Goal: Complete application form: Complete application form

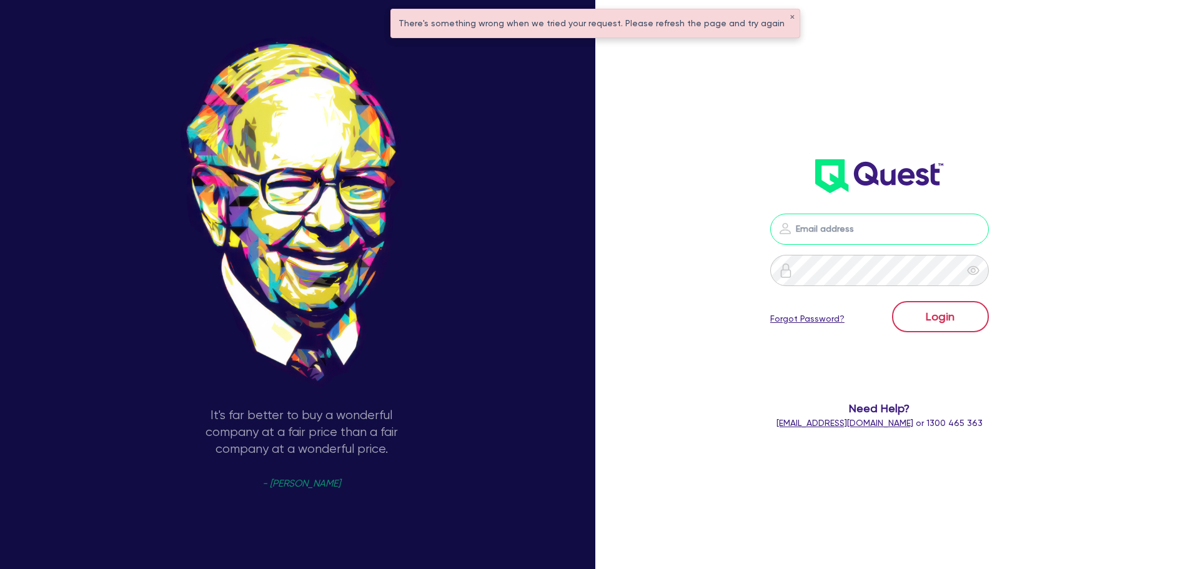
type input "[PERSON_NAME][EMAIL_ADDRESS][PERSON_NAME][DOMAIN_NAME]"
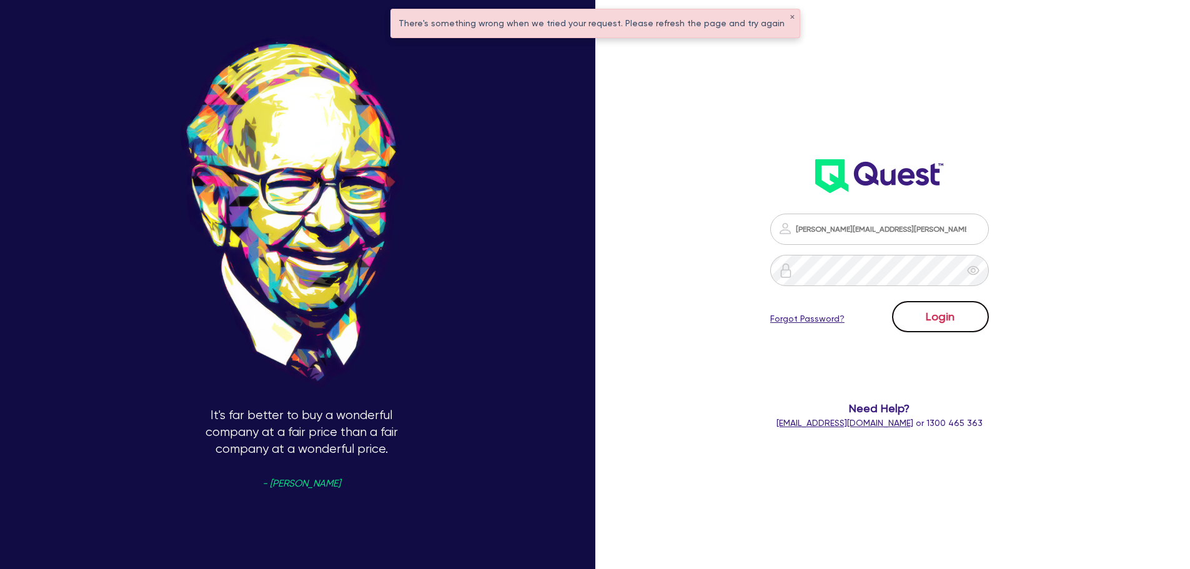
click at [945, 322] on button "Login" at bounding box center [940, 316] width 97 height 31
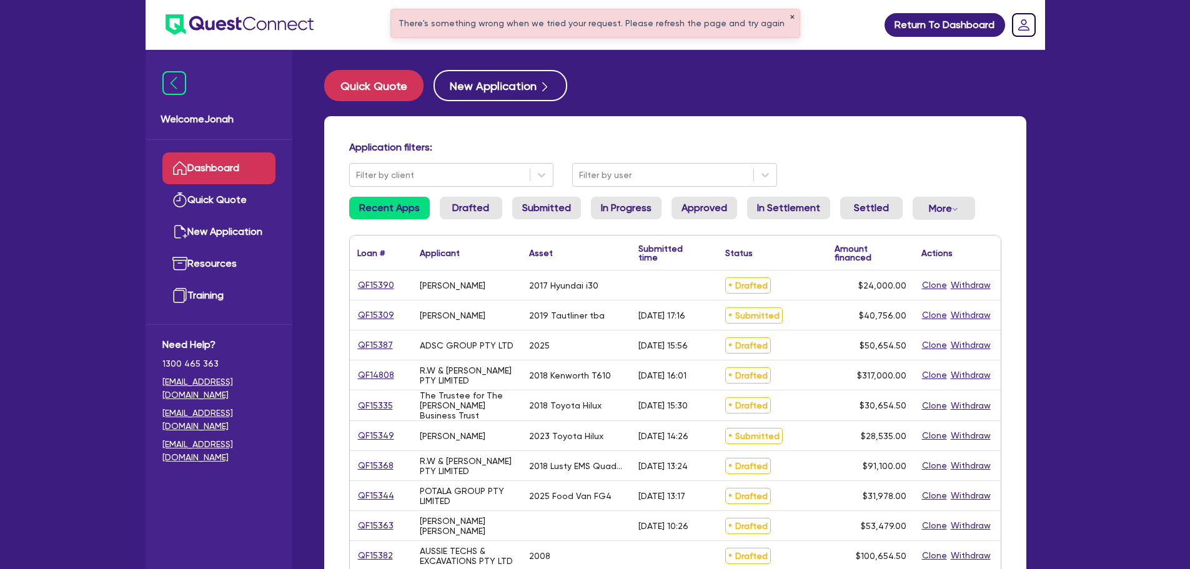
click at [790, 16] on button "✕" at bounding box center [792, 17] width 5 height 6
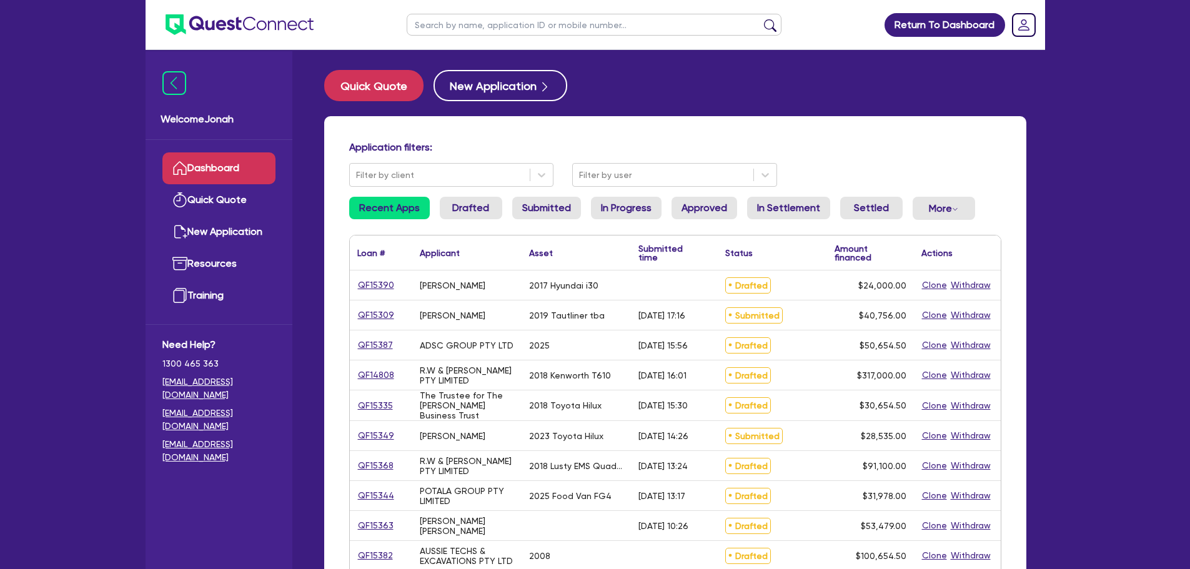
click at [589, 30] on input "text" at bounding box center [594, 25] width 375 height 22
type input "[PERSON_NAME]"
click at [773, 27] on button "submit" at bounding box center [770, 27] width 20 height 17
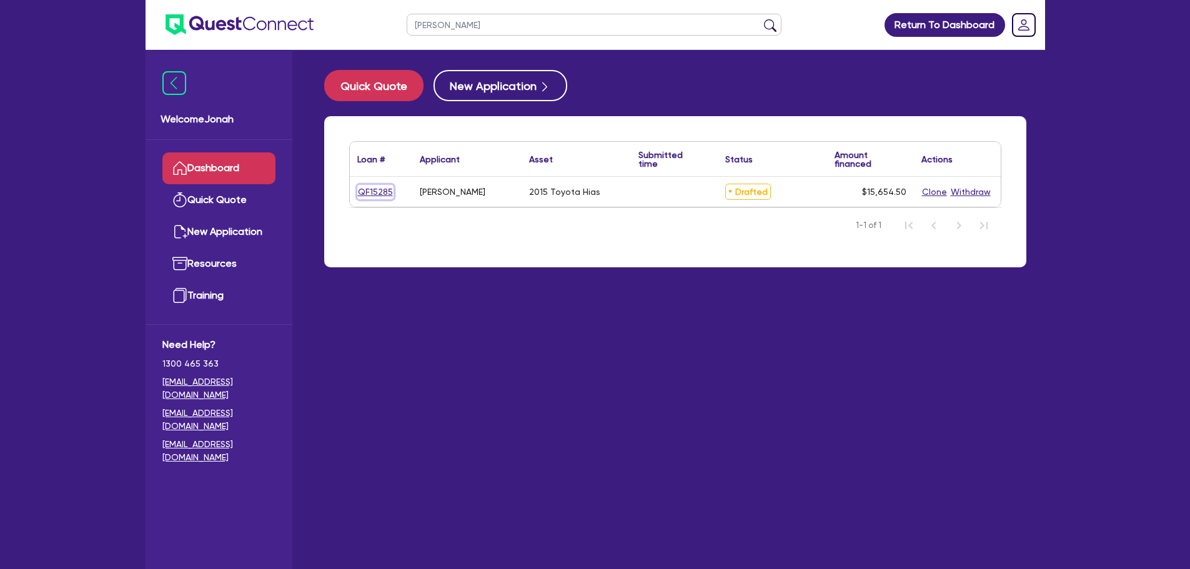
click at [384, 194] on link "QF15285" at bounding box center [375, 192] width 36 height 14
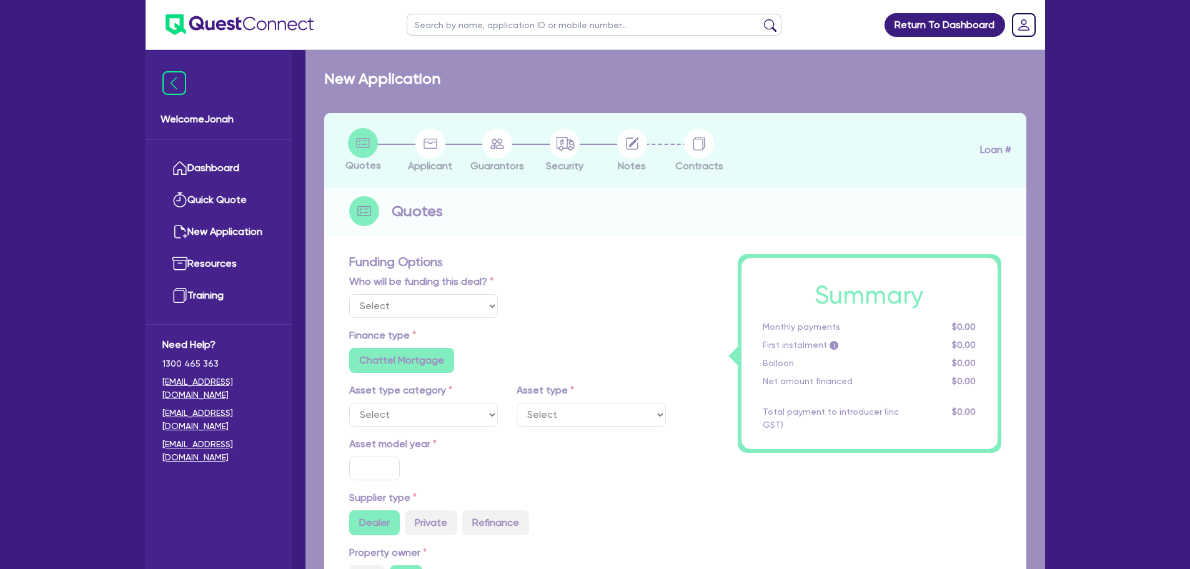
select select "CARS_AND_LIGHT_TRUCKS"
type input "2015"
type input "20,000"
type input "5,000"
type input "4"
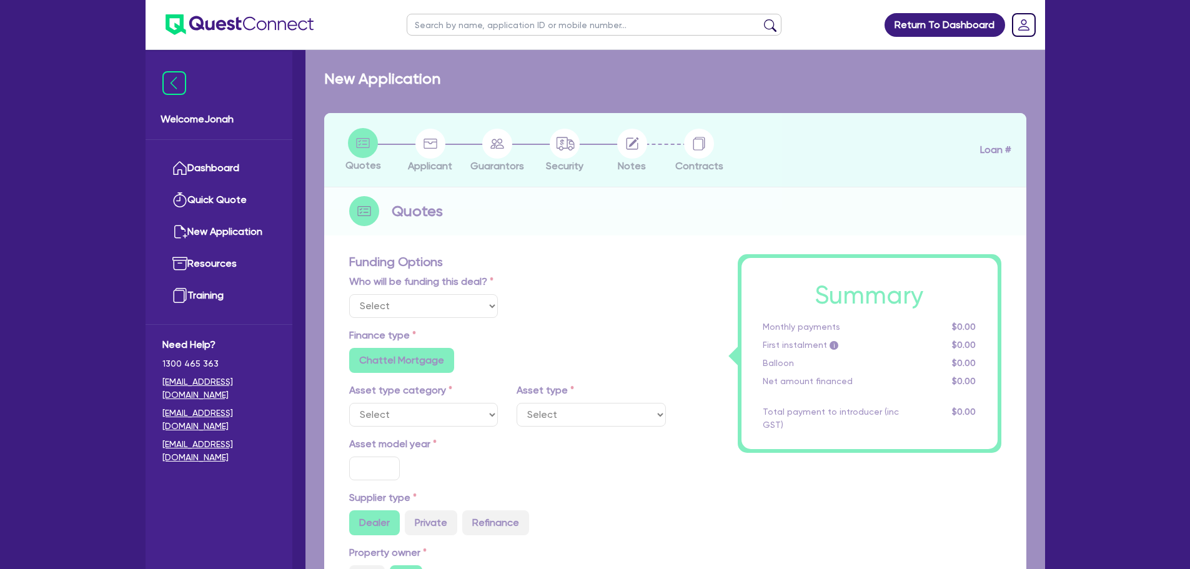
type input "626.18"
radio input "true"
type input "13"
radio input "true"
radio input "false"
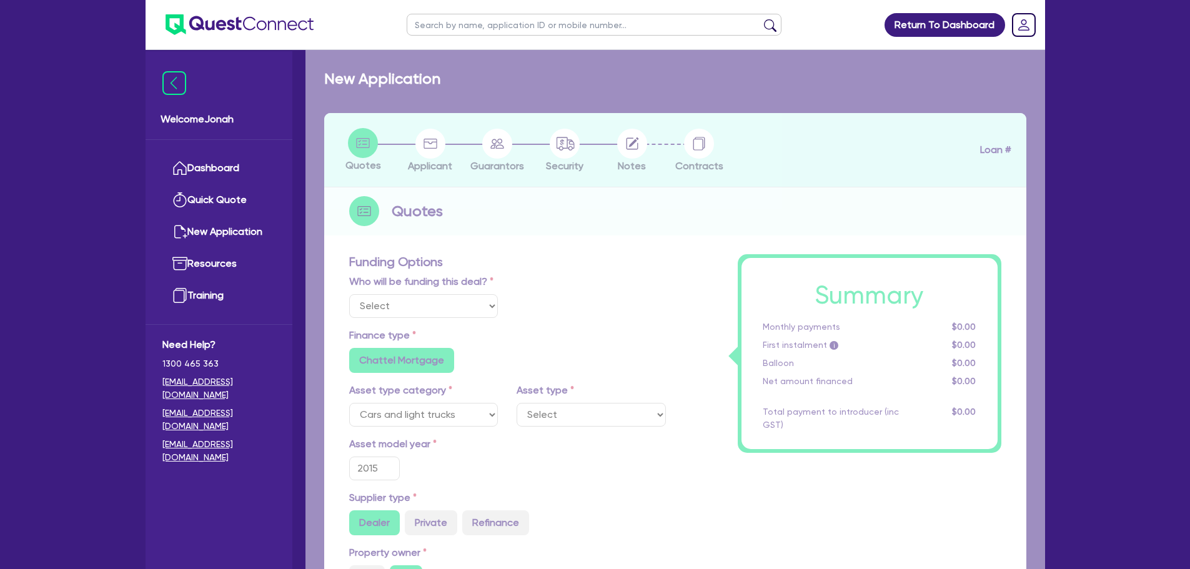
select select "VANS_AND_UTES"
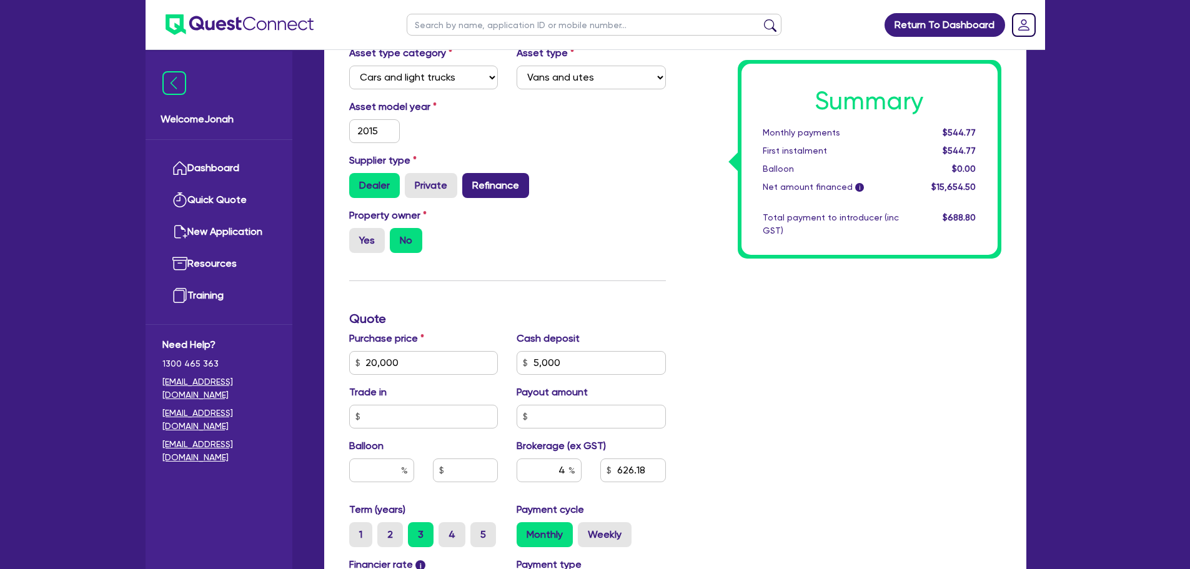
scroll to position [375, 0]
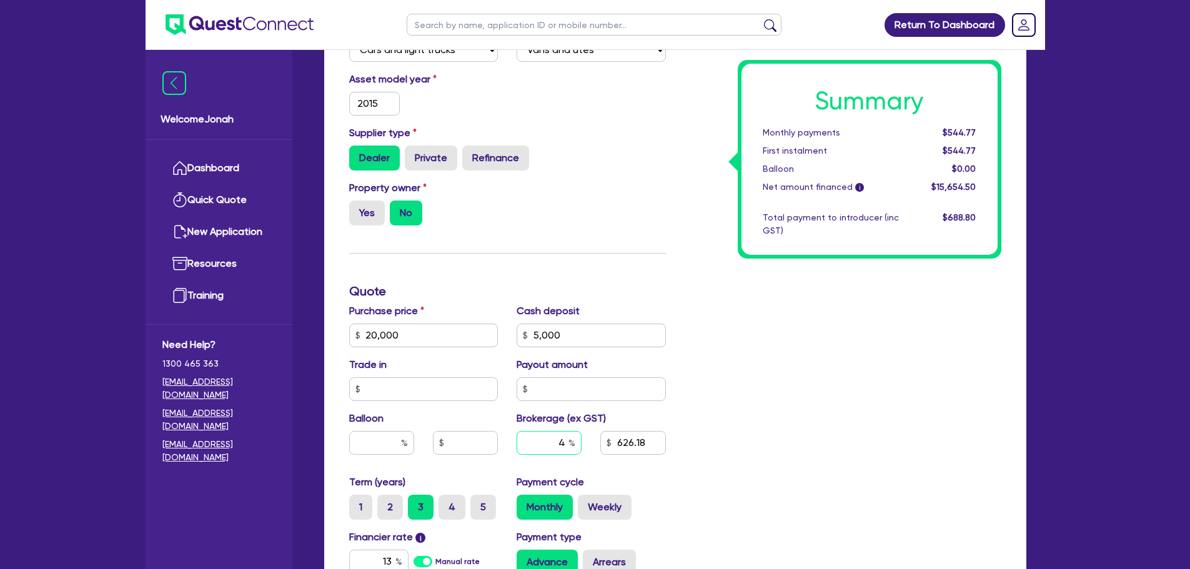
drag, startPoint x: 559, startPoint y: 446, endPoint x: 572, endPoint y: 441, distance: 13.5
click at [572, 441] on div "4" at bounding box center [549, 443] width 65 height 24
type input "20,000"
type input "5,000"
type input "8"
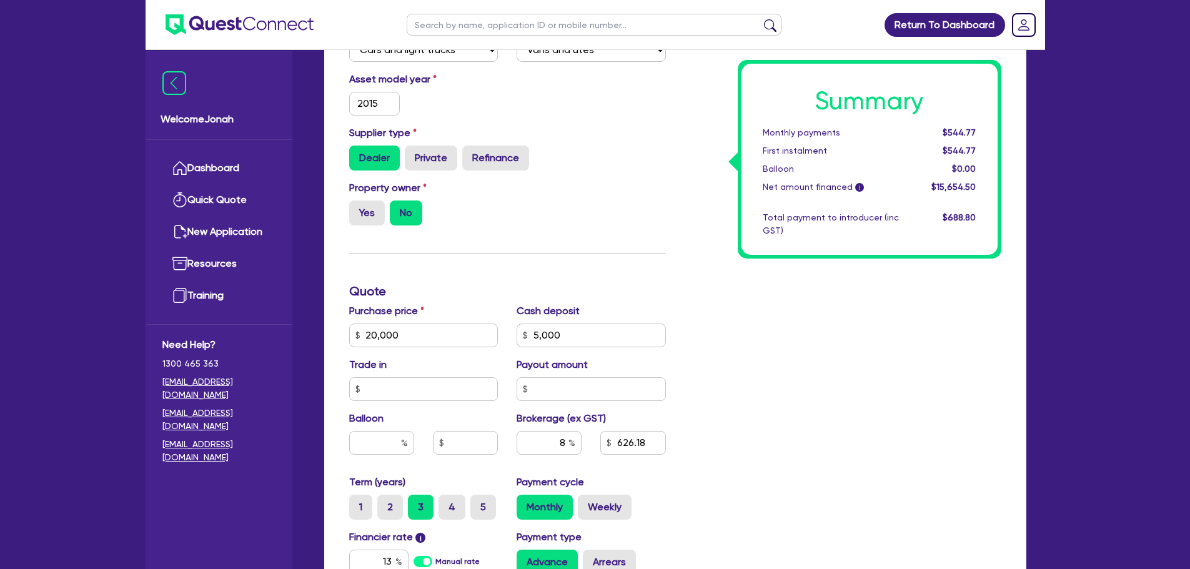
scroll to position [390, 0]
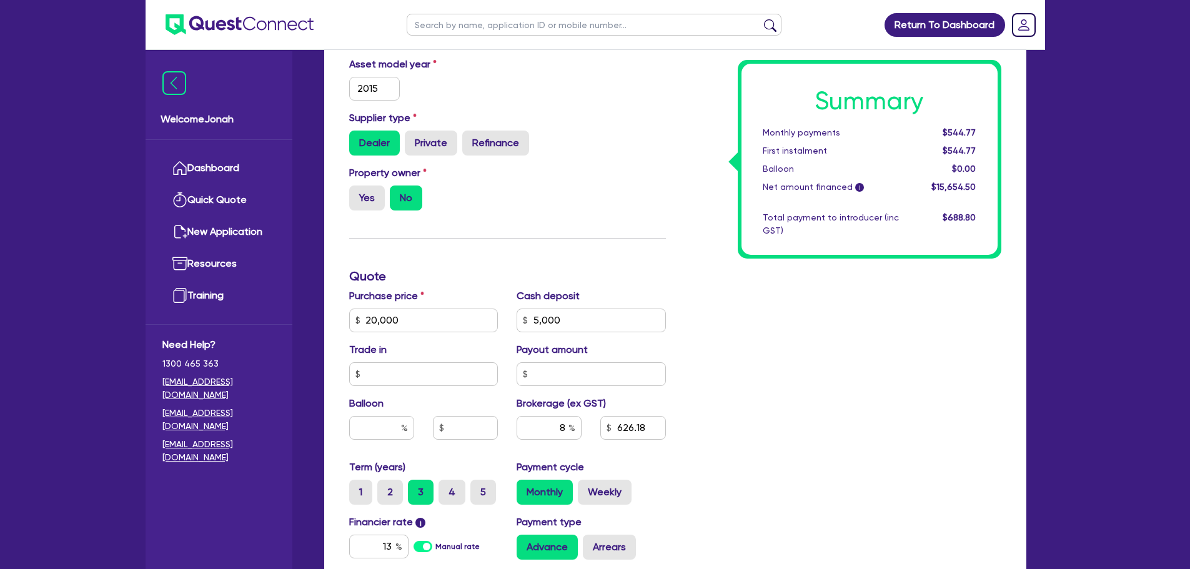
click at [813, 397] on div "Summary Monthly payments $544.77 First instalment $544.77 Balloon $0.00 Net amo…" at bounding box center [842, 276] width 335 height 804
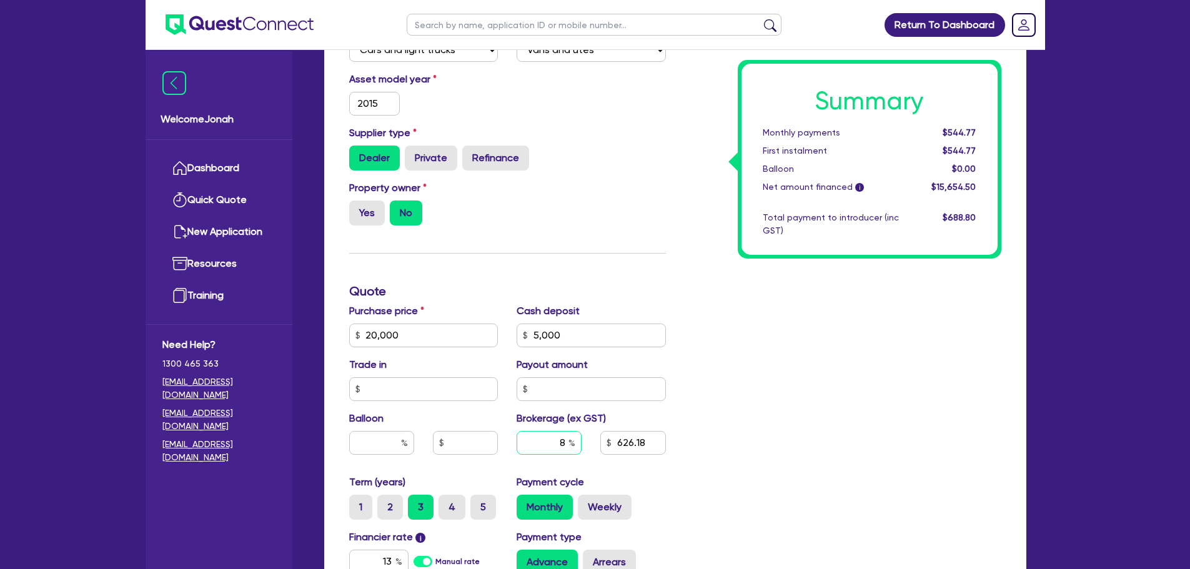
click at [560, 449] on input "8" at bounding box center [549, 443] width 65 height 24
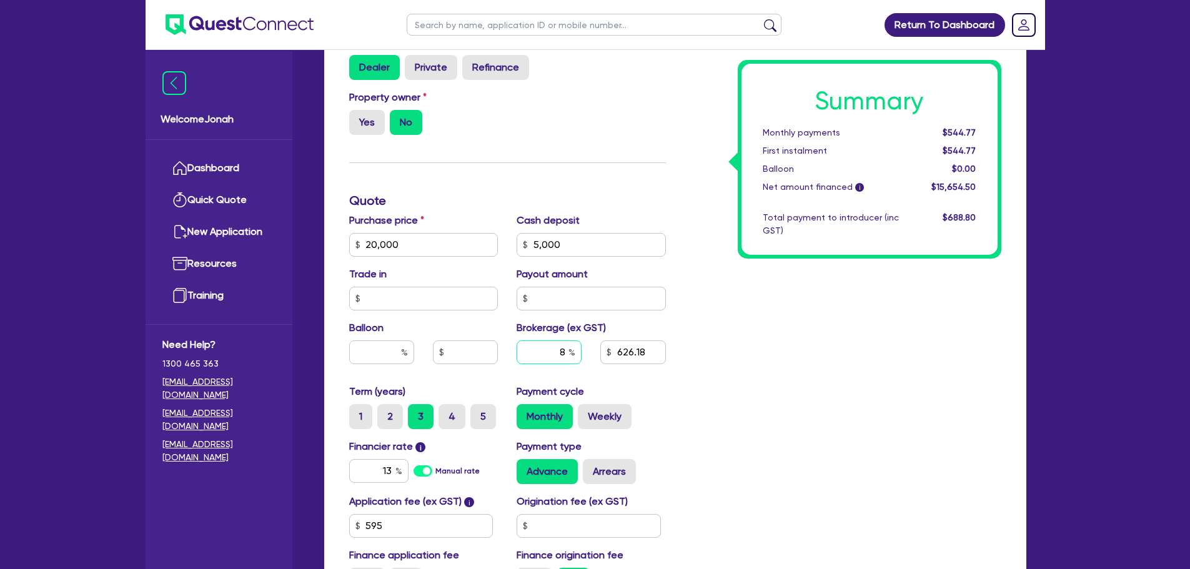
scroll to position [515, 0]
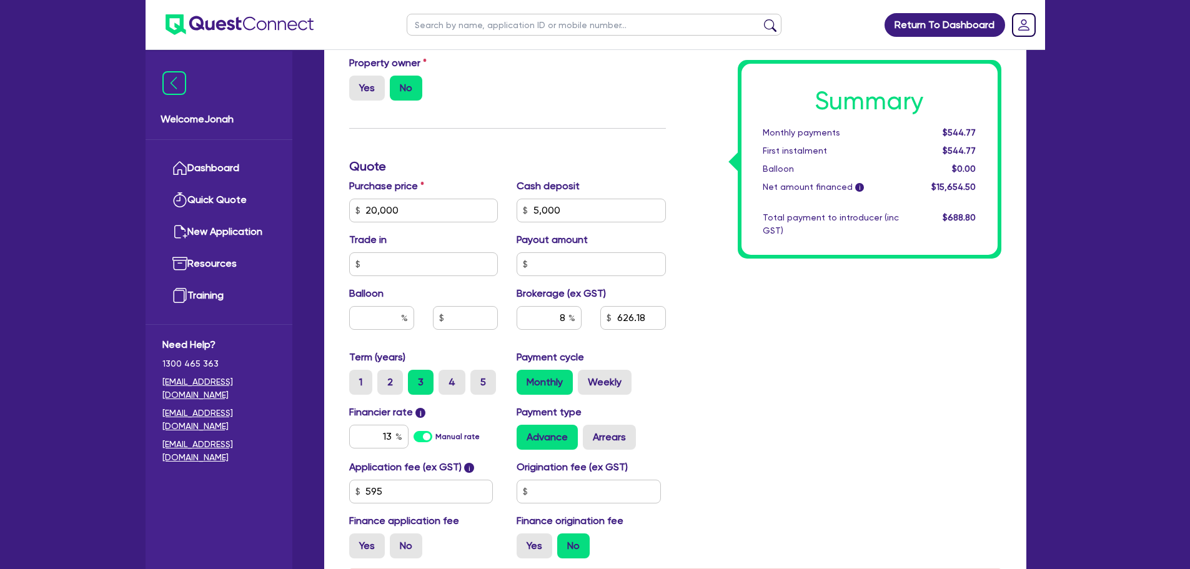
click at [754, 341] on div "Summary Monthly payments $544.77 First instalment $544.77 Balloon $0.00 Net amo…" at bounding box center [842, 158] width 335 height 819
click at [571, 317] on div "8" at bounding box center [549, 318] width 65 height 24
drag, startPoint x: 562, startPoint y: 317, endPoint x: 569, endPoint y: 317, distance: 7.5
click at [569, 317] on div "8" at bounding box center [549, 318] width 65 height 24
type input "20,000"
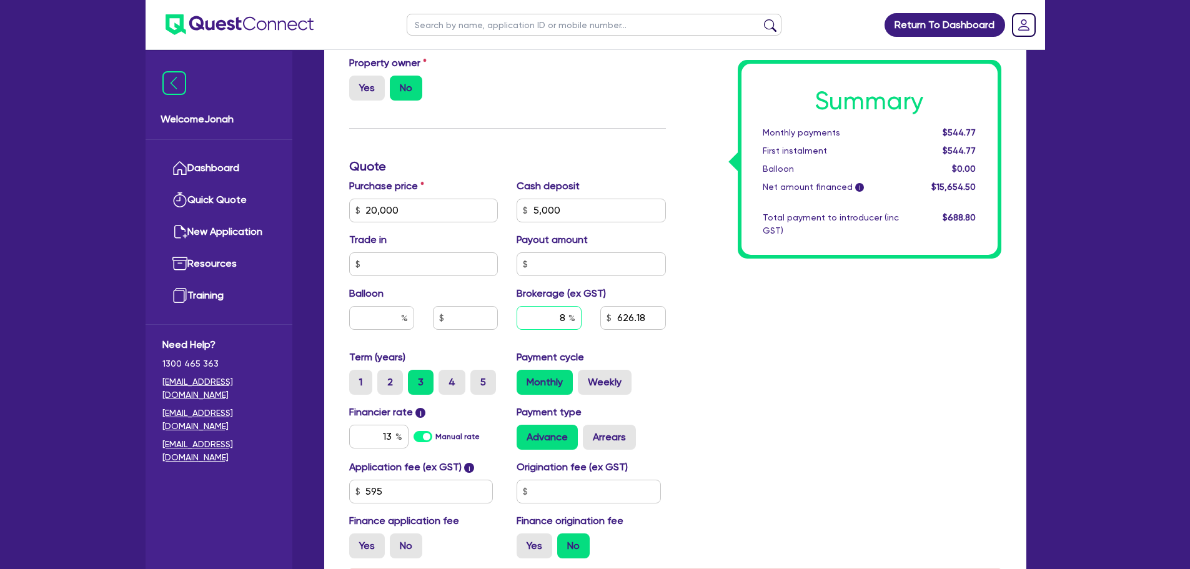
type input "5,000"
type input "1"
type input "20,000"
type input "5,000"
type input "10"
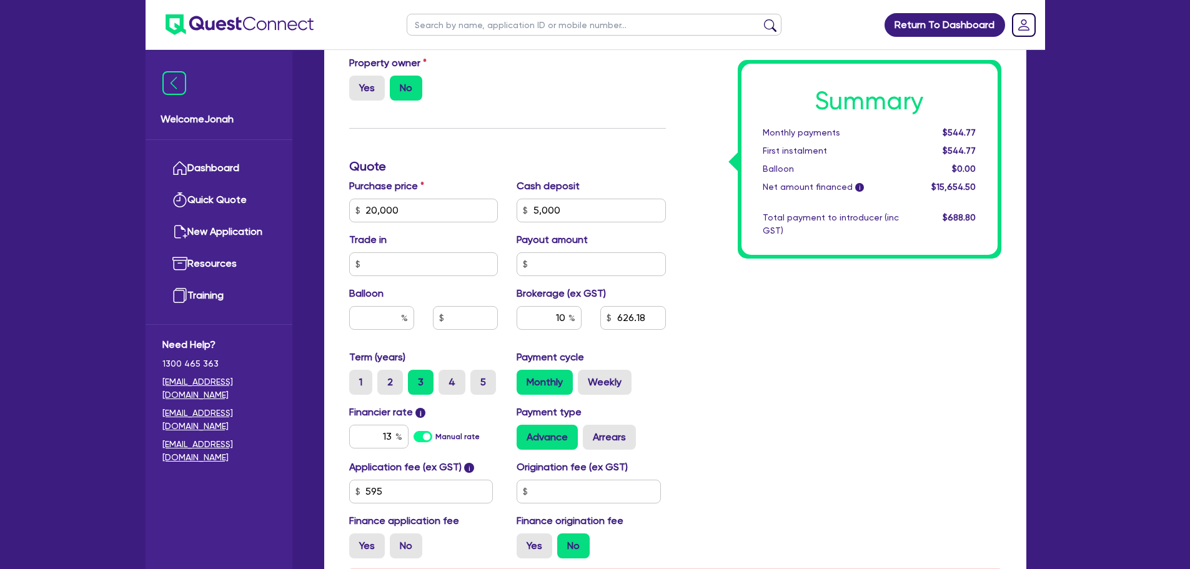
click at [735, 360] on div "Summary Monthly payments $544.77 First instalment $544.77 Balloon $0.00 Net amo…" at bounding box center [842, 158] width 335 height 819
click at [629, 326] on input "626.18" at bounding box center [632, 318] width 65 height 24
drag, startPoint x: 559, startPoint y: 319, endPoint x: 572, endPoint y: 315, distance: 13.8
click at [572, 315] on div "10" at bounding box center [549, 318] width 65 height 24
type input "20,000"
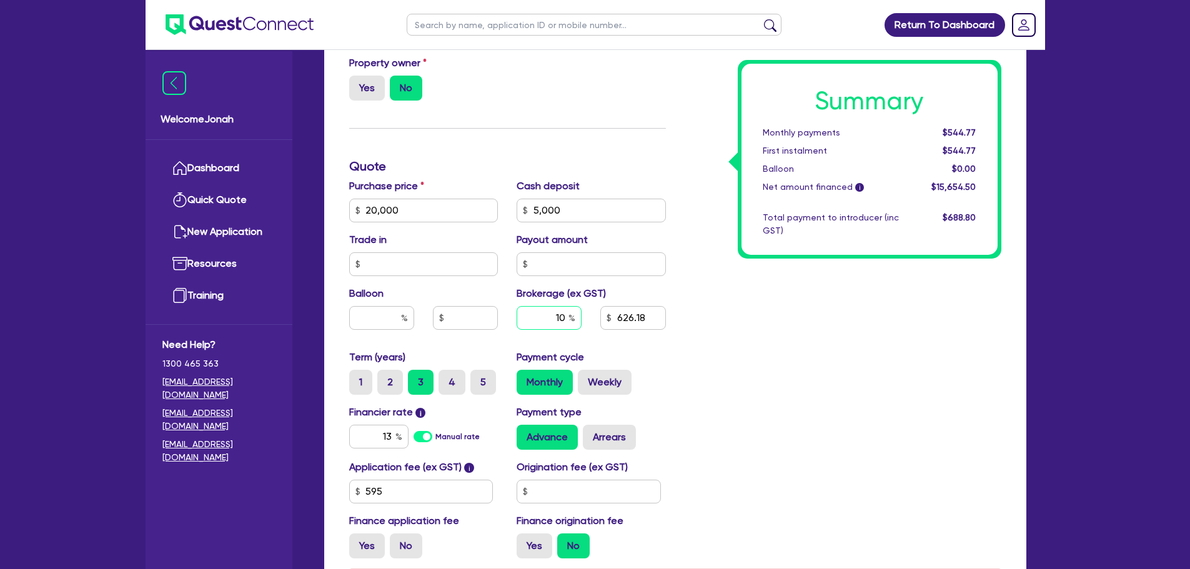
type input "5,000"
type input "1"
type input "20,000"
type input "5,000"
type input "20,000"
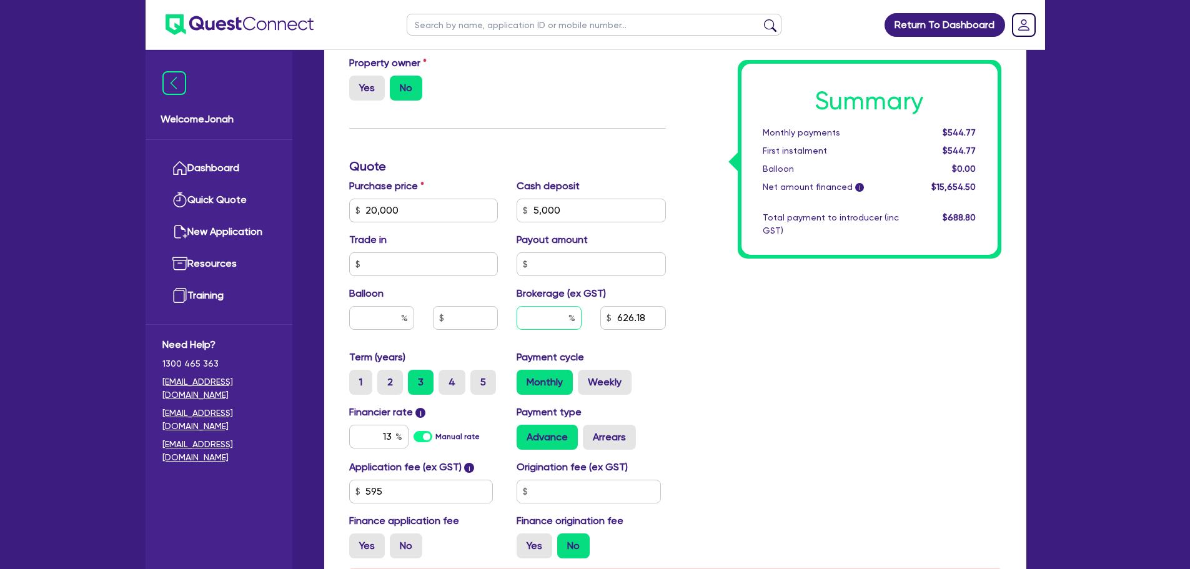
type input "5,000"
type input "6"
type input "20,000"
type input "5,000"
type input "20,000"
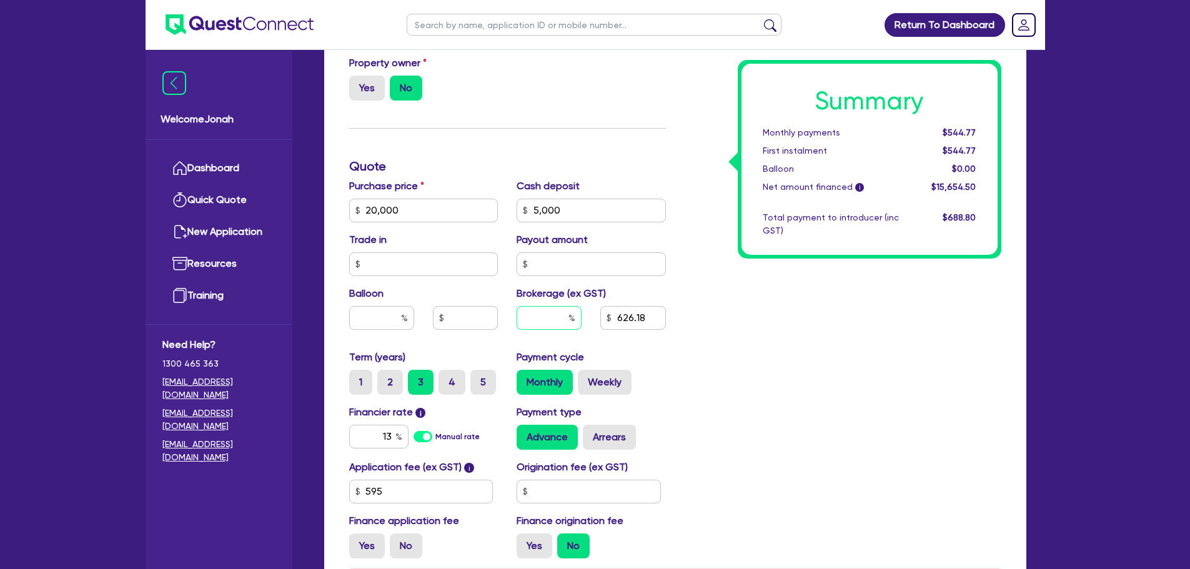
type input "5,000"
type input "5"
click at [925, 545] on div "Summary Monthly payments $544.77 First instalment $544.77 Balloon $0.00 Net amo…" at bounding box center [842, 158] width 335 height 819
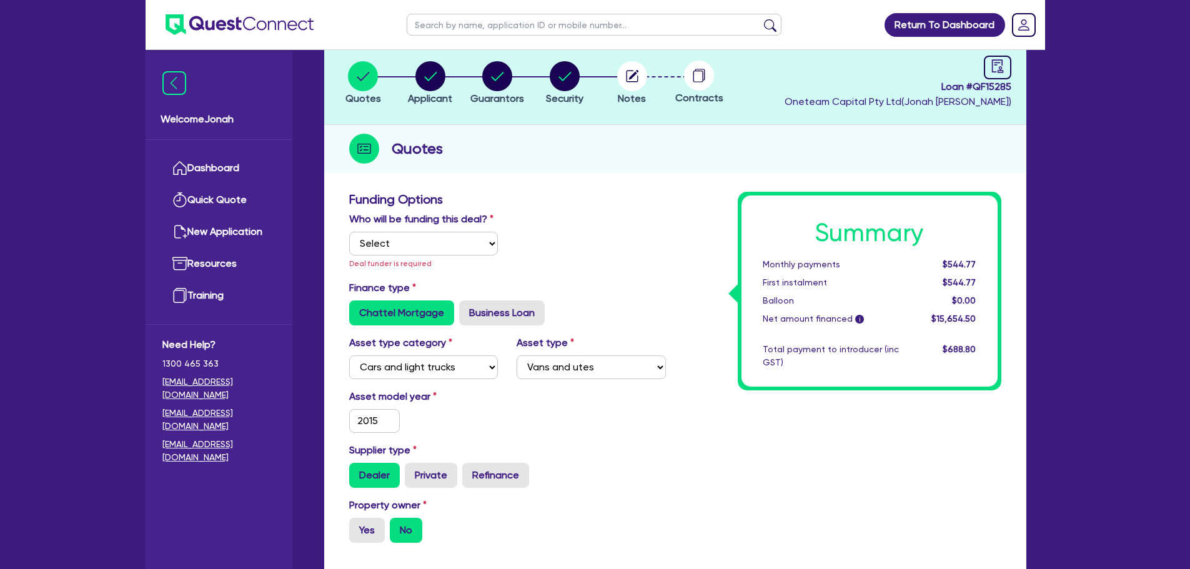
scroll to position [61, 0]
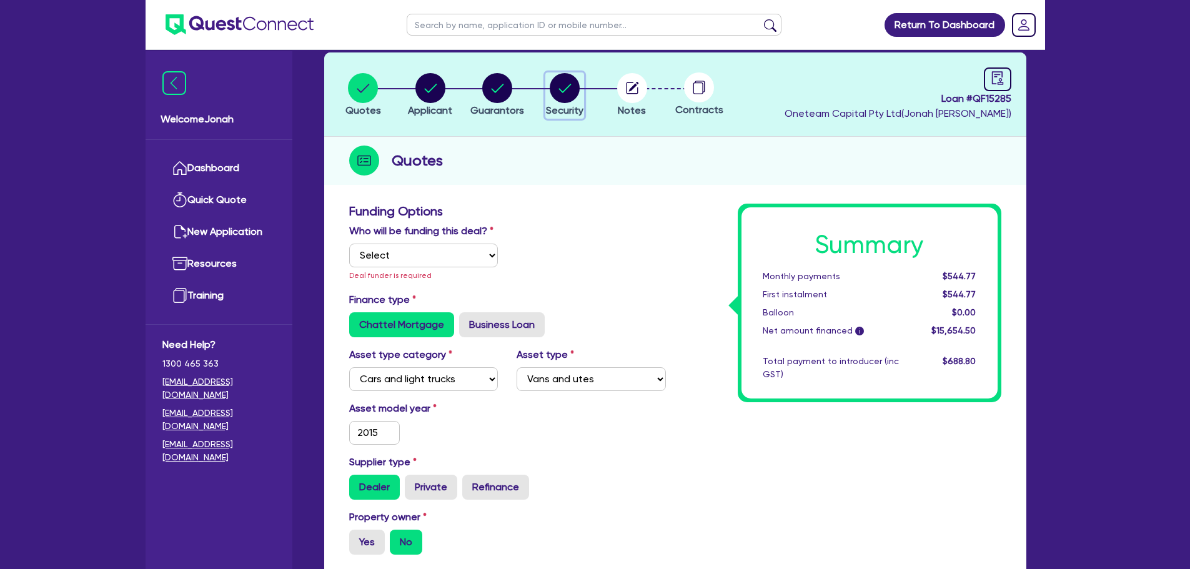
click at [559, 78] on circle "button" at bounding box center [565, 88] width 30 height 30
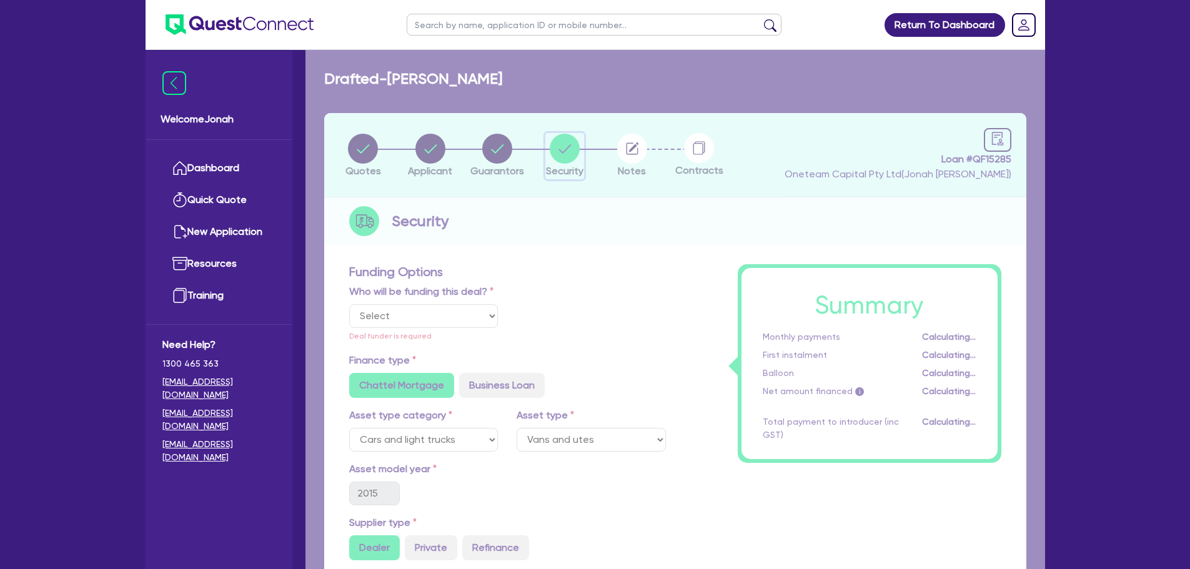
select select "CARS_AND_LIGHT_TRUCKS"
select select "VANS_AND_UTES"
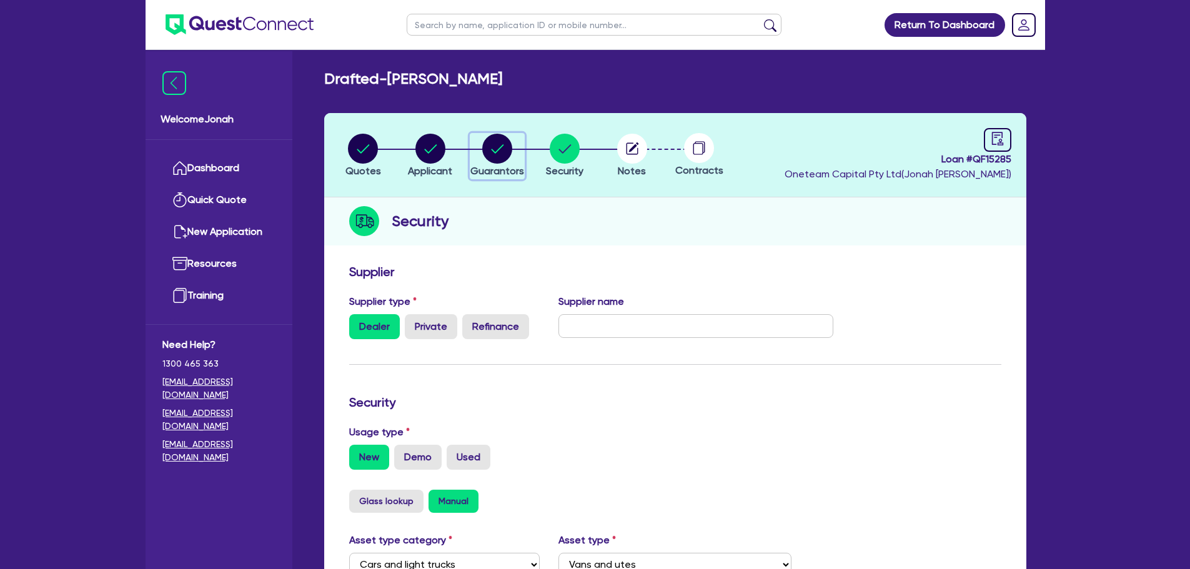
click at [487, 150] on circle "button" at bounding box center [497, 149] width 30 height 30
select select "MR"
select select "[GEOGRAPHIC_DATA]"
select select "SINGLE"
select select "CASH"
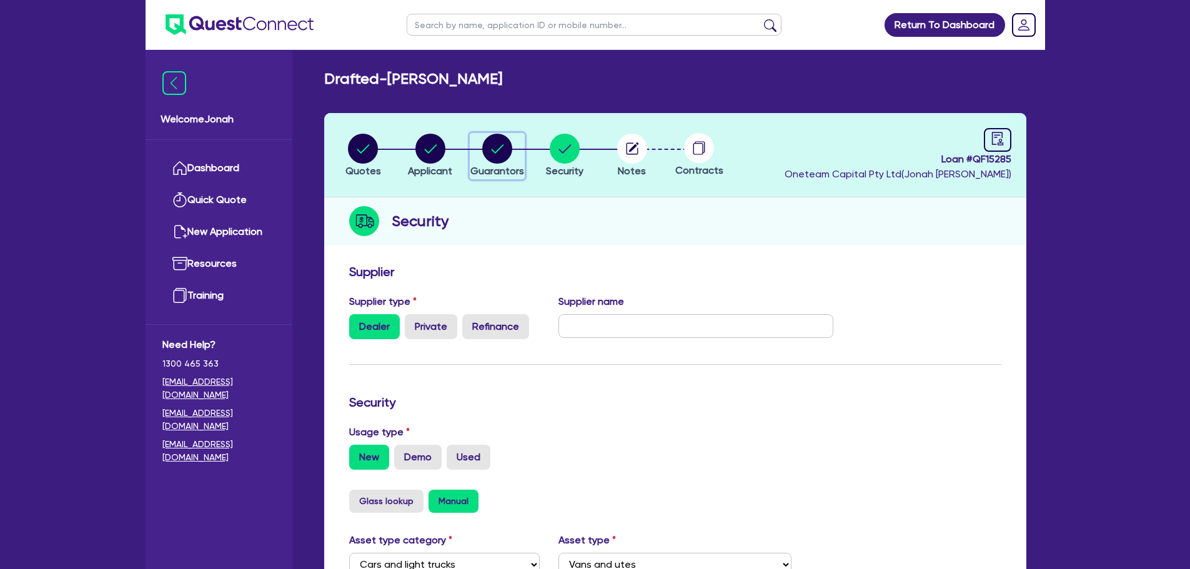
select select "VEHICLE"
select select "OTHER"
select select "HOUSEHOLD_PERSONAL"
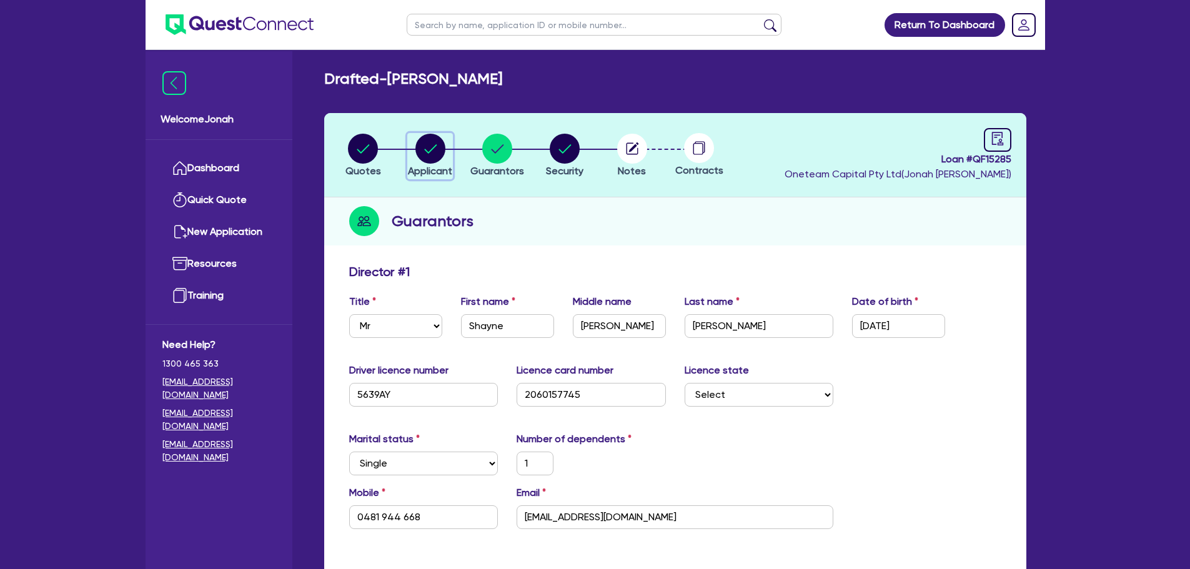
click at [444, 143] on circle "button" at bounding box center [430, 149] width 30 height 30
select select "SOLE_TRADER"
select select "ARTS_RECREATION"
select select "SPORTS_CLUB"
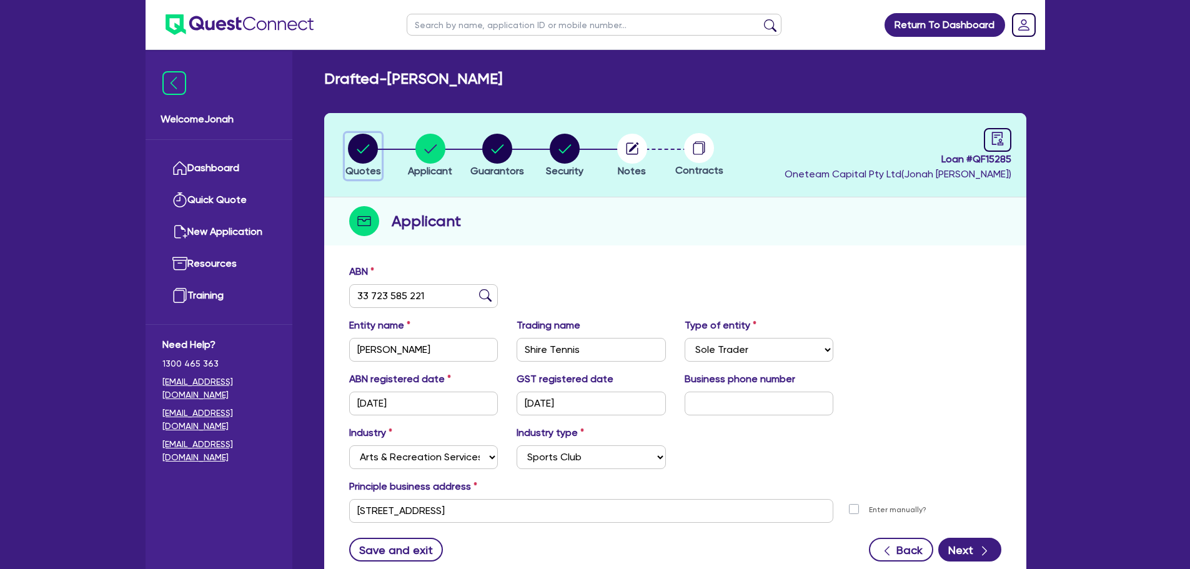
click at [365, 159] on circle "button" at bounding box center [363, 149] width 30 height 30
select select "CARS_AND_LIGHT_TRUCKS"
select select "VANS_AND_UTES"
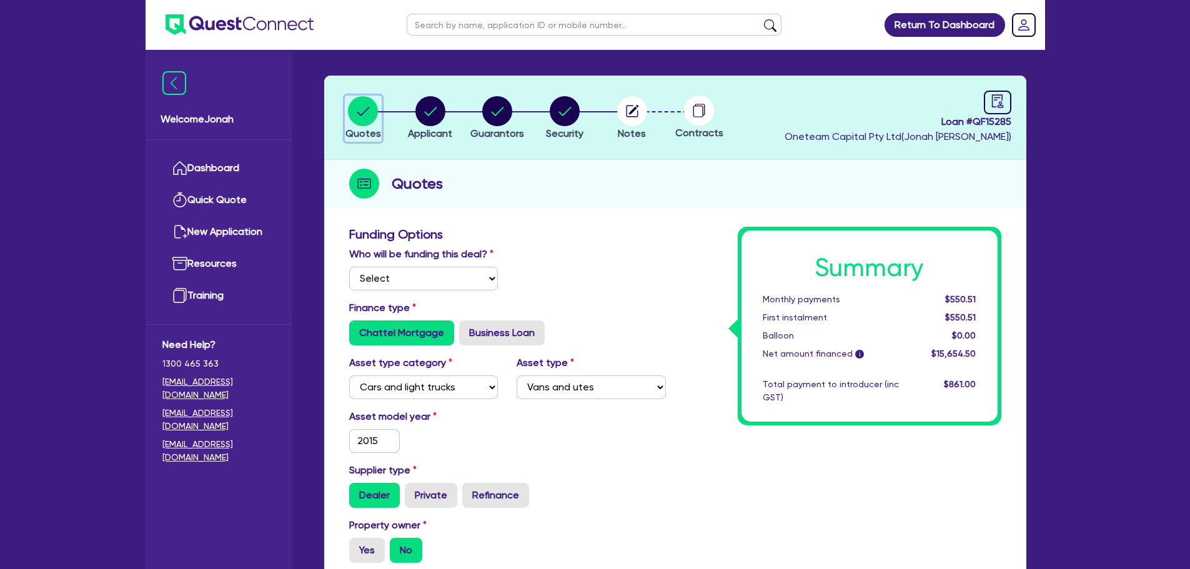
scroll to position [62, 0]
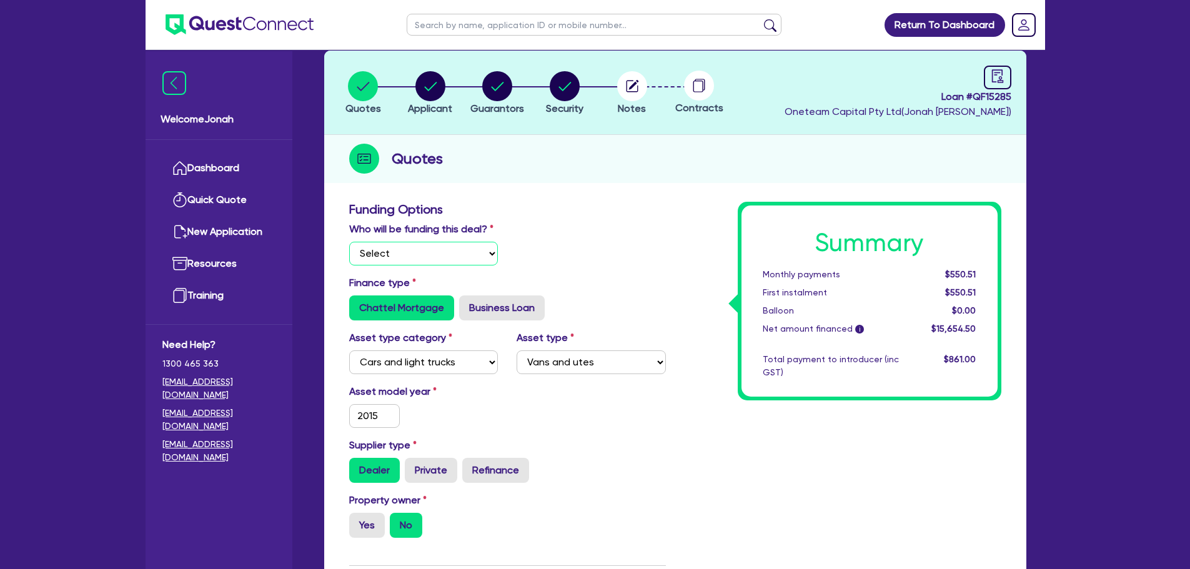
click at [497, 263] on select "Select I will fund 100% I will co-fund with Quest I want Quest to fund 100% Oth…" at bounding box center [423, 254] width 149 height 24
click at [557, 226] on div "Who will be funding this deal? Select I will fund 100% I will co-fund with Ques…" at bounding box center [507, 249] width 335 height 54
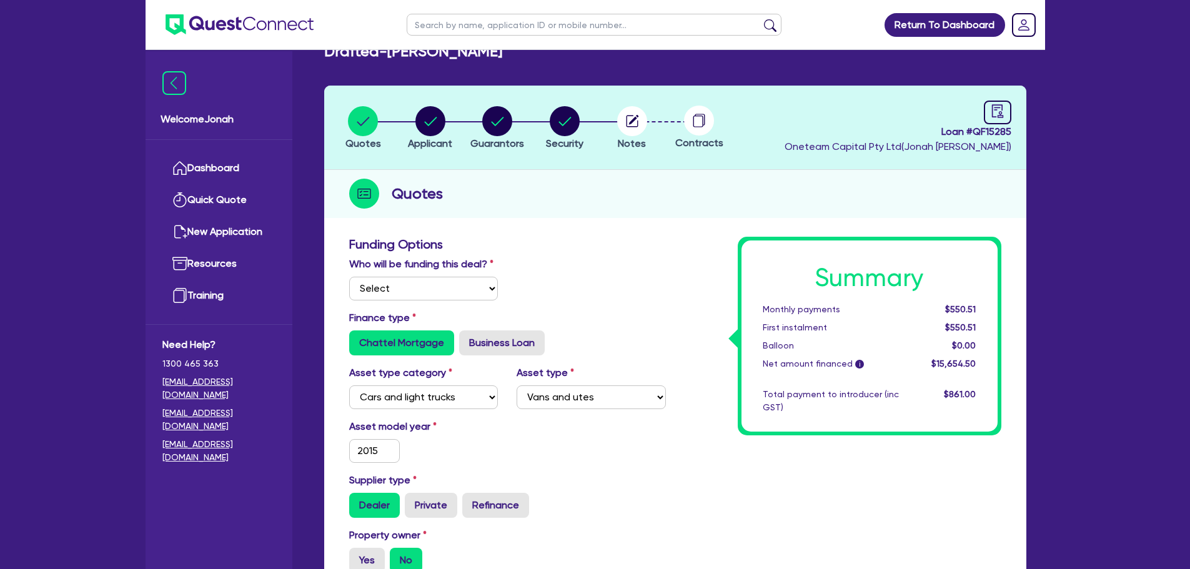
scroll to position [0, 0]
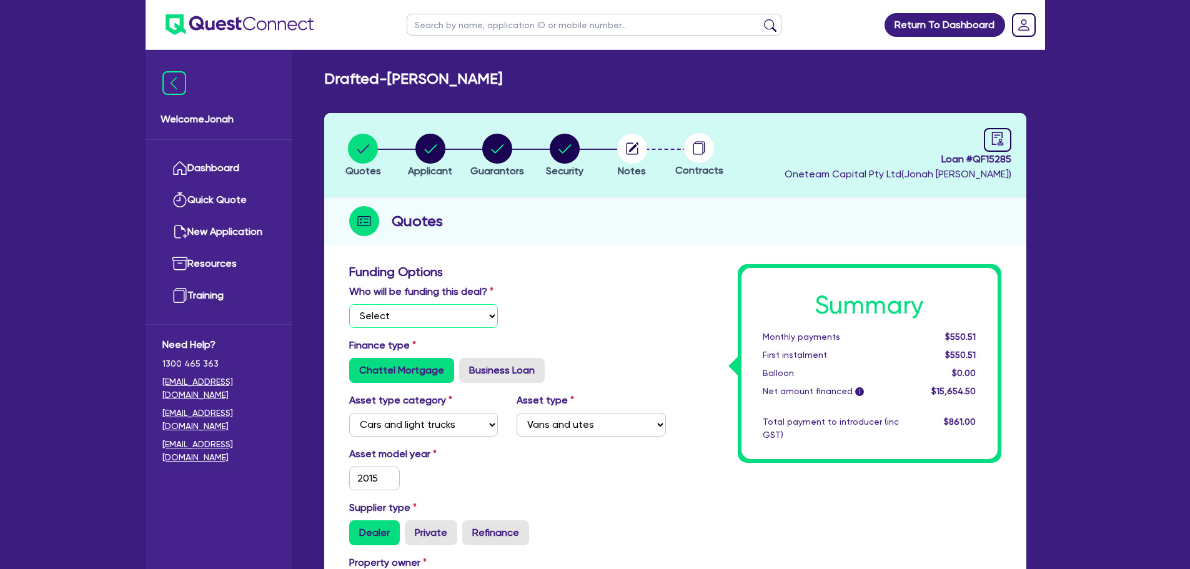
click at [459, 311] on select "Select I will fund 100% I will co-fund with Quest I want Quest to fund 100% Oth…" at bounding box center [423, 316] width 149 height 24
select select "Other"
click at [349, 304] on select "Select I will fund 100% I will co-fund with Quest I want Quest to fund 100% Oth…" at bounding box center [423, 316] width 149 height 24
type input "20,000"
type input "5,000"
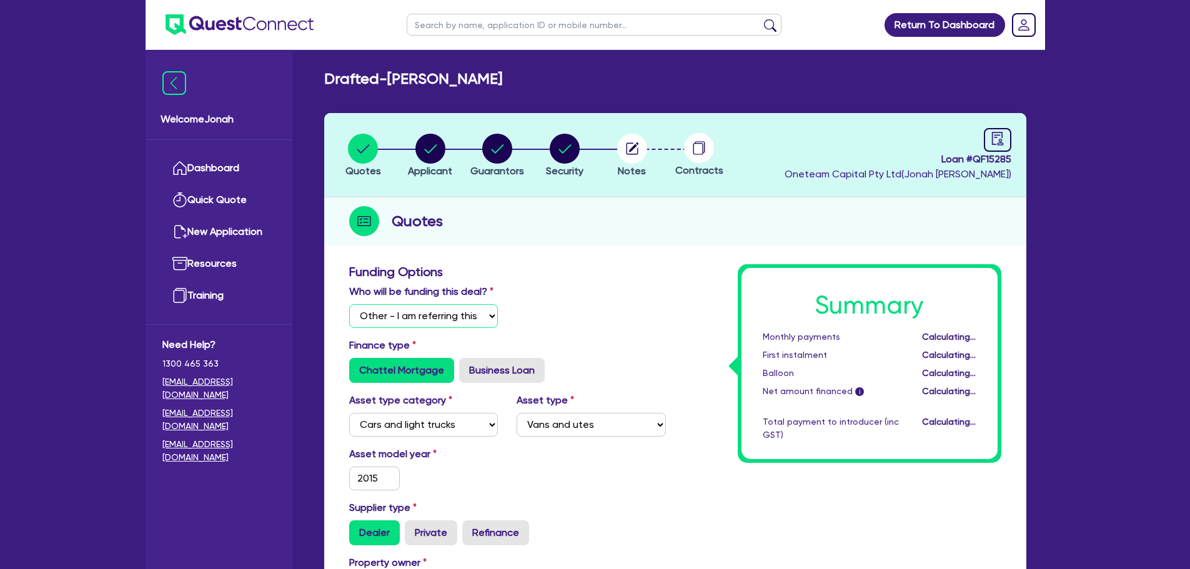
type input "20,000"
type input "5,000"
click at [582, 318] on div "Who will be funding this deal? Select I will fund 100% I will co-fund with Ques…" at bounding box center [507, 311] width 335 height 54
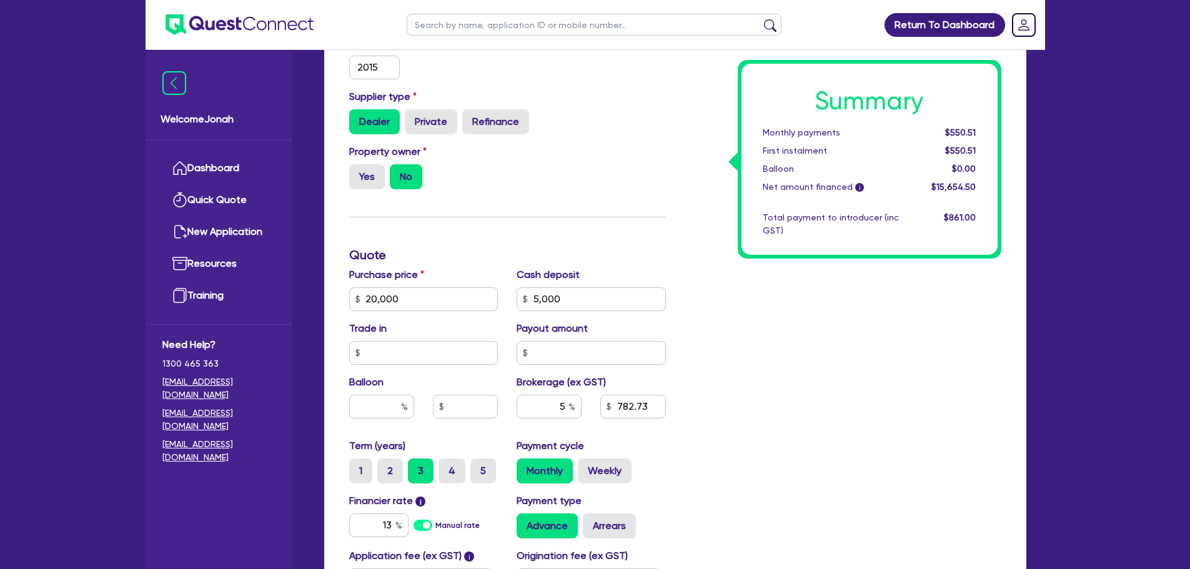
scroll to position [437, 0]
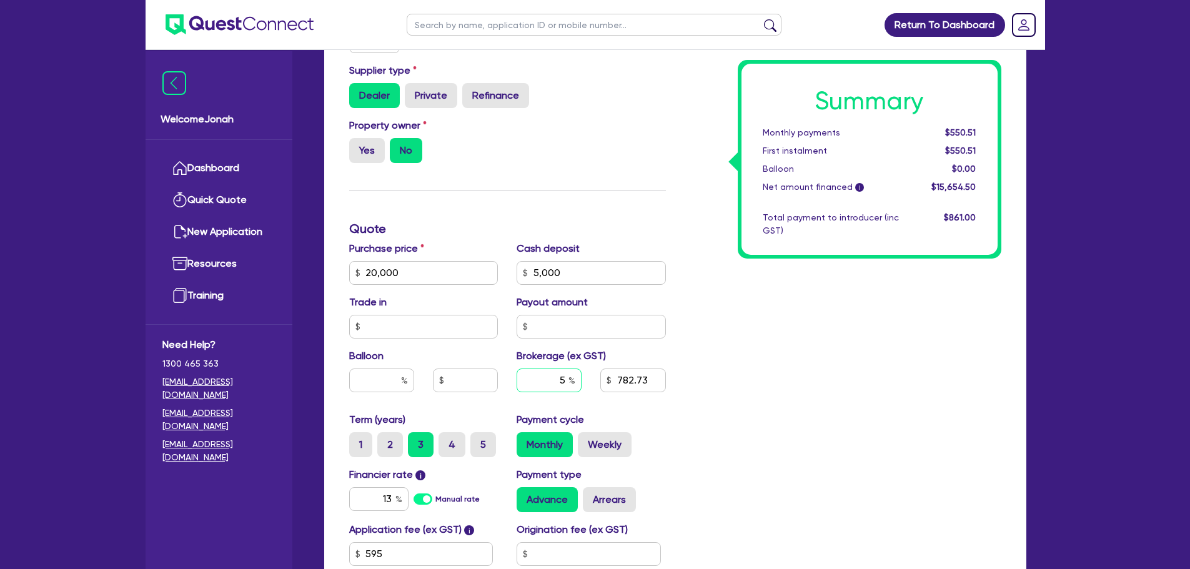
click at [557, 380] on input "5" at bounding box center [549, 381] width 65 height 24
drag, startPoint x: 549, startPoint y: 384, endPoint x: 564, endPoint y: 382, distance: 15.1
click at [564, 382] on input "5" at bounding box center [549, 381] width 65 height 24
type input "20,000"
type input "5,000"
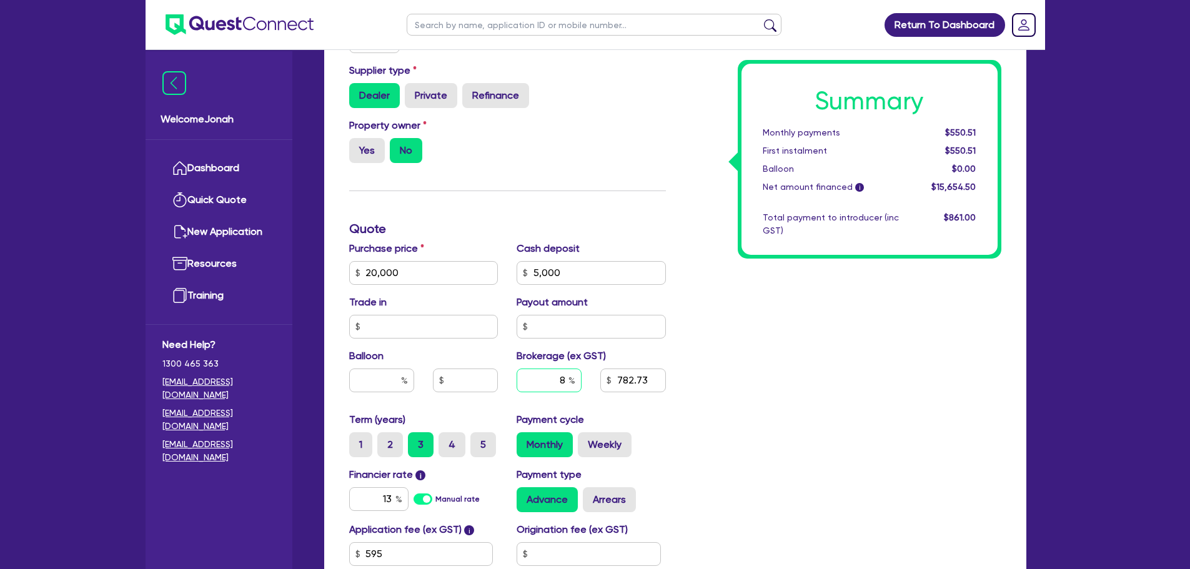
type input "8"
type input "20,000"
type input "5,000"
type input "20,000"
type input "5,000"
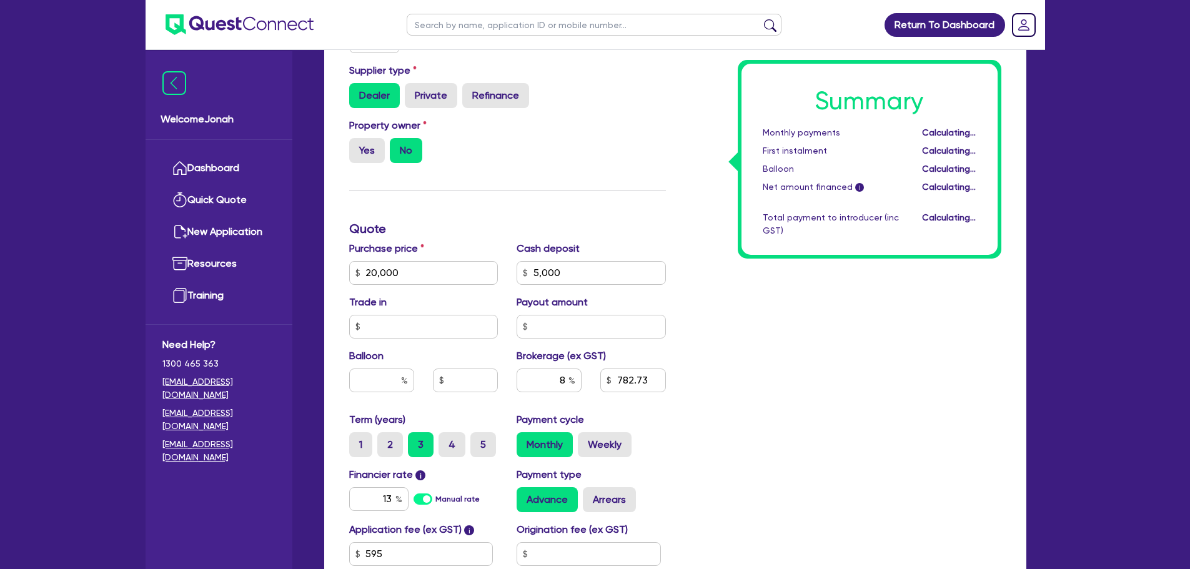
type input "1,252.36"
drag, startPoint x: 702, startPoint y: 364, endPoint x: 720, endPoint y: 364, distance: 18.7
click at [706, 364] on div "Summary Monthly payments Calculating... First instalment Calculating... Balloon…" at bounding box center [842, 229] width 335 height 804
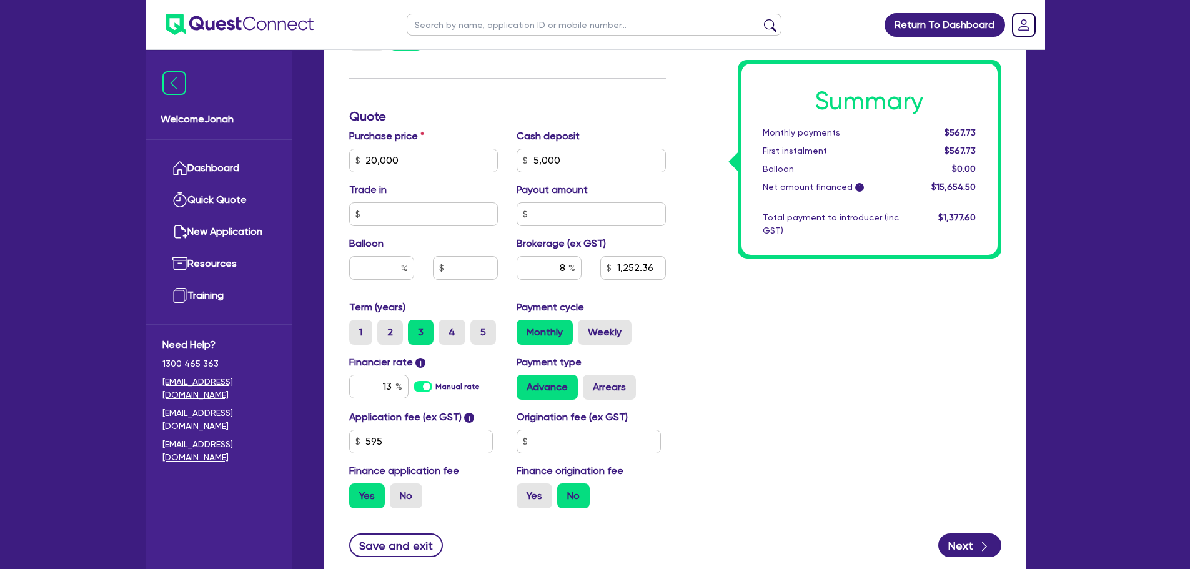
scroll to position [562, 0]
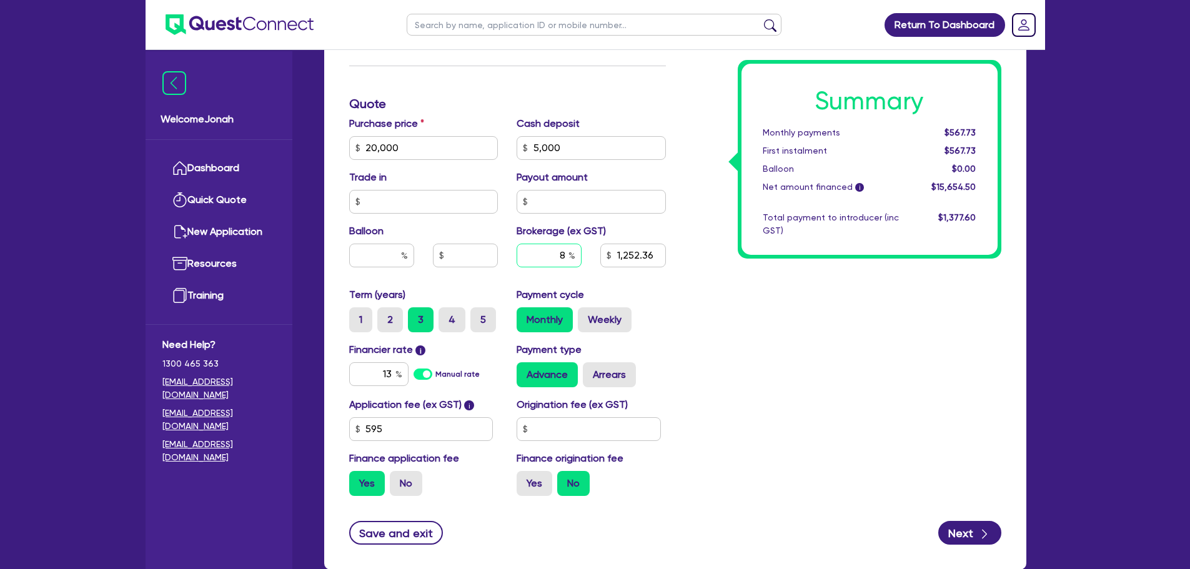
drag, startPoint x: 558, startPoint y: 256, endPoint x: 574, endPoint y: 254, distance: 15.8
click at [574, 254] on div "8" at bounding box center [549, 256] width 65 height 24
type input "20,000"
type input "5,000"
type input "1"
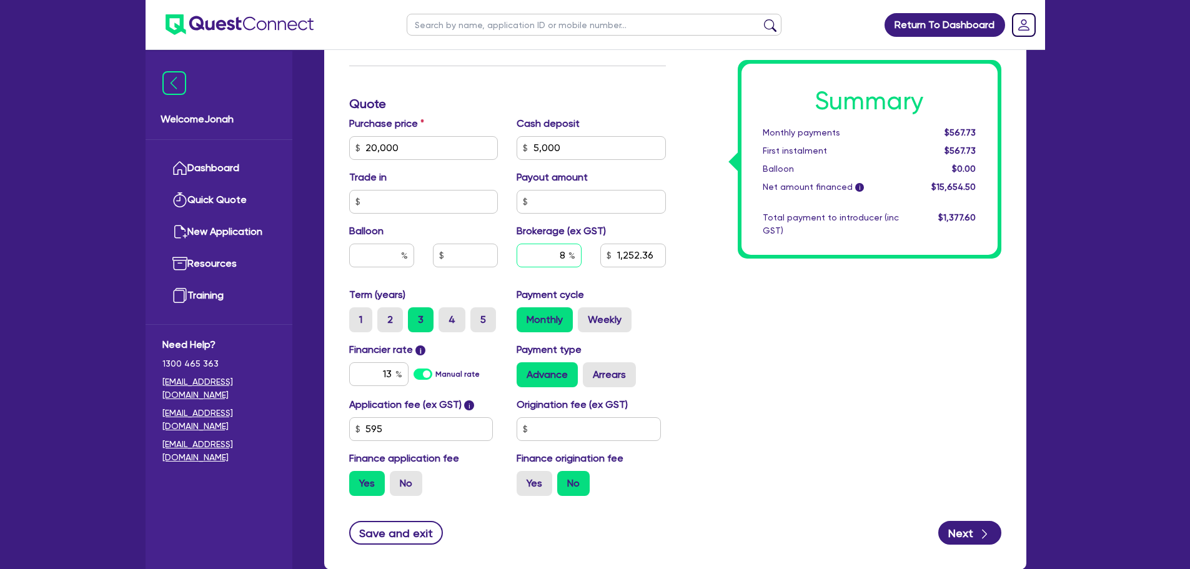
type input "1,252.36"
type input "20,000"
type input "5,000"
type input "12"
type input "1,252.36"
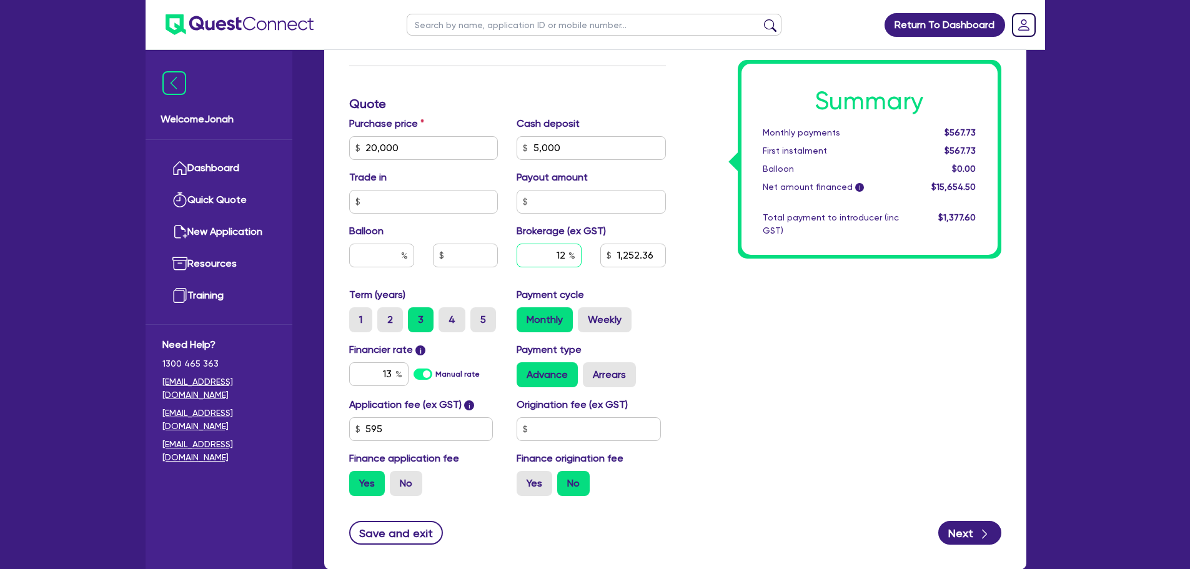
type input "12"
type input "20,000"
type input "5,000"
type input "1,252.36"
click at [679, 286] on div "Summary Monthly payments $567.73 First instalment $567.73 Balloon $0.00 Net amo…" at bounding box center [842, 104] width 335 height 804
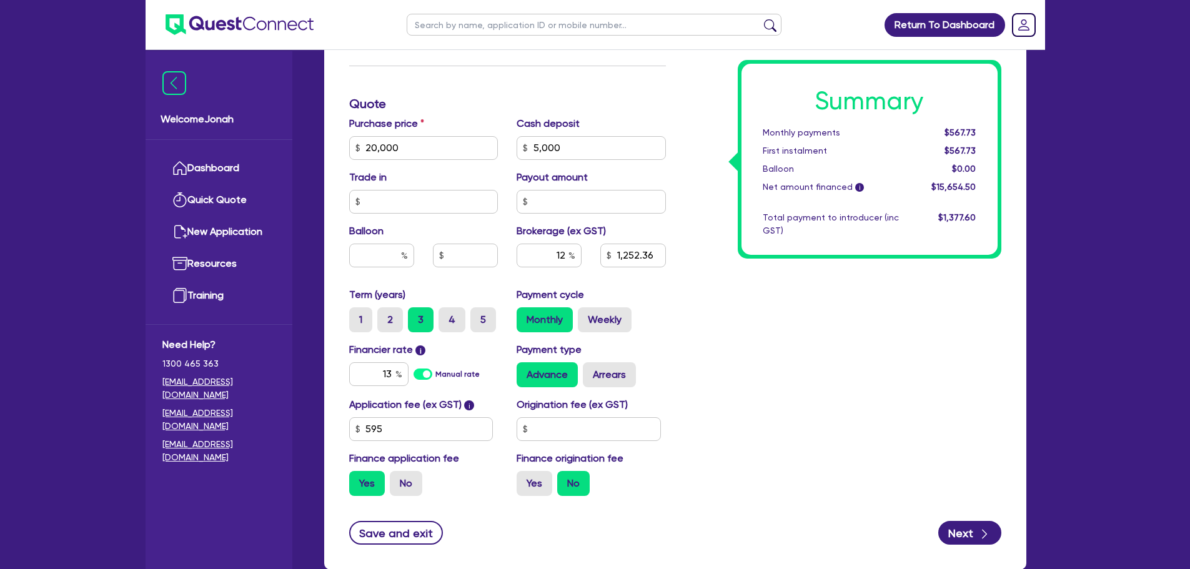
type input "20,000"
type input "5,000"
type input "1,878.54"
drag, startPoint x: 537, startPoint y: 257, endPoint x: 577, endPoint y: 252, distance: 39.7
click at [574, 254] on div "12" at bounding box center [549, 256] width 65 height 24
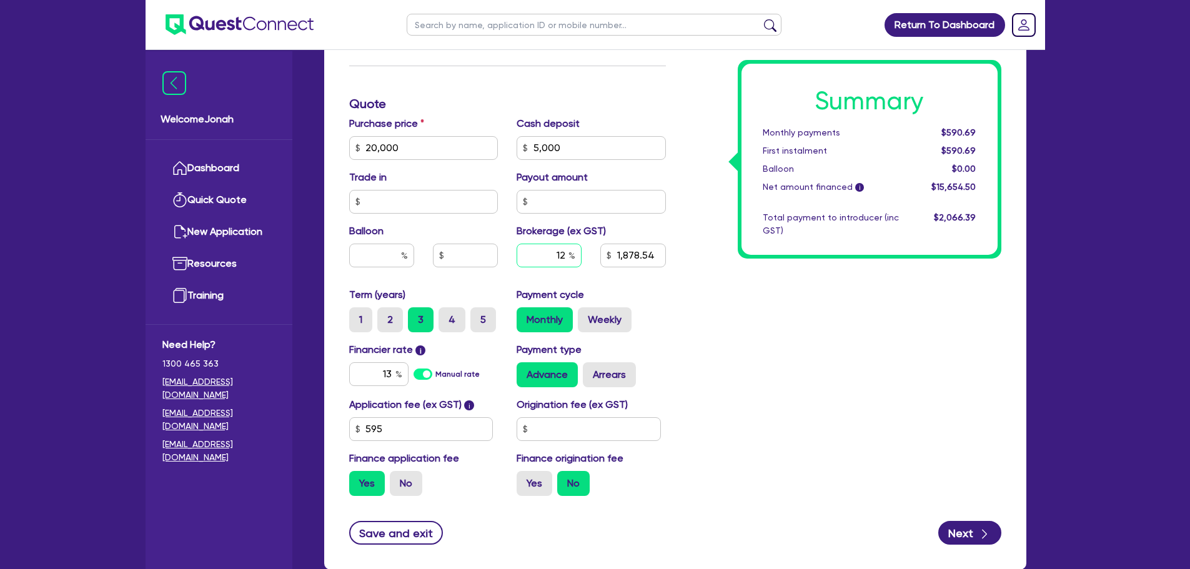
type input "20,000"
type input "5,000"
type input "2"
type input "1,878.54"
type input "20,000"
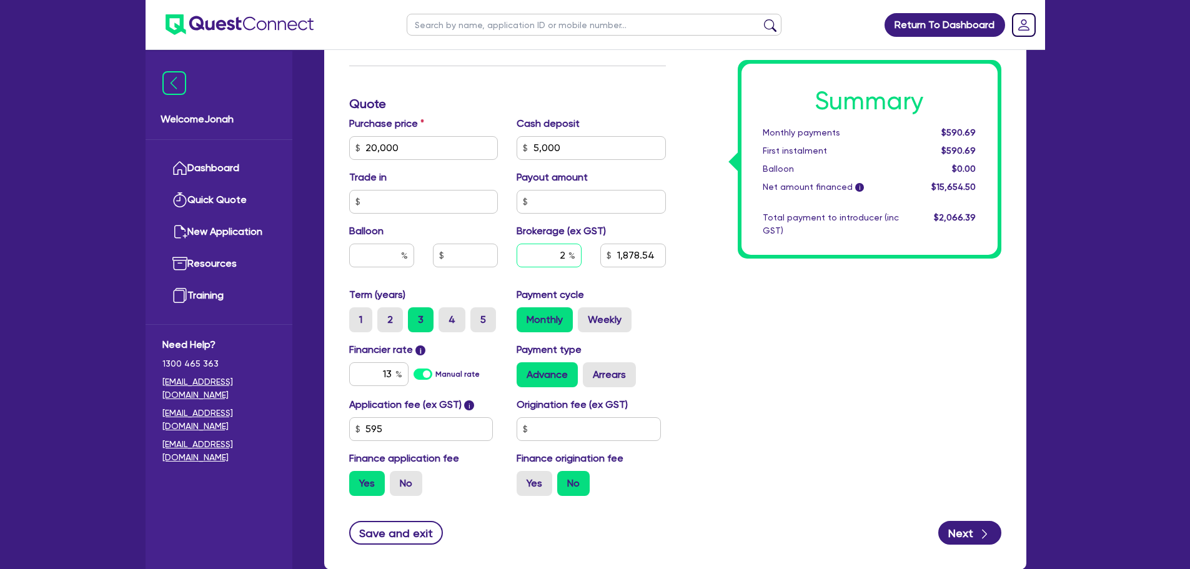
type input "5,000"
type input "25"
type input "1,878.54"
type input "25"
type input "20,000"
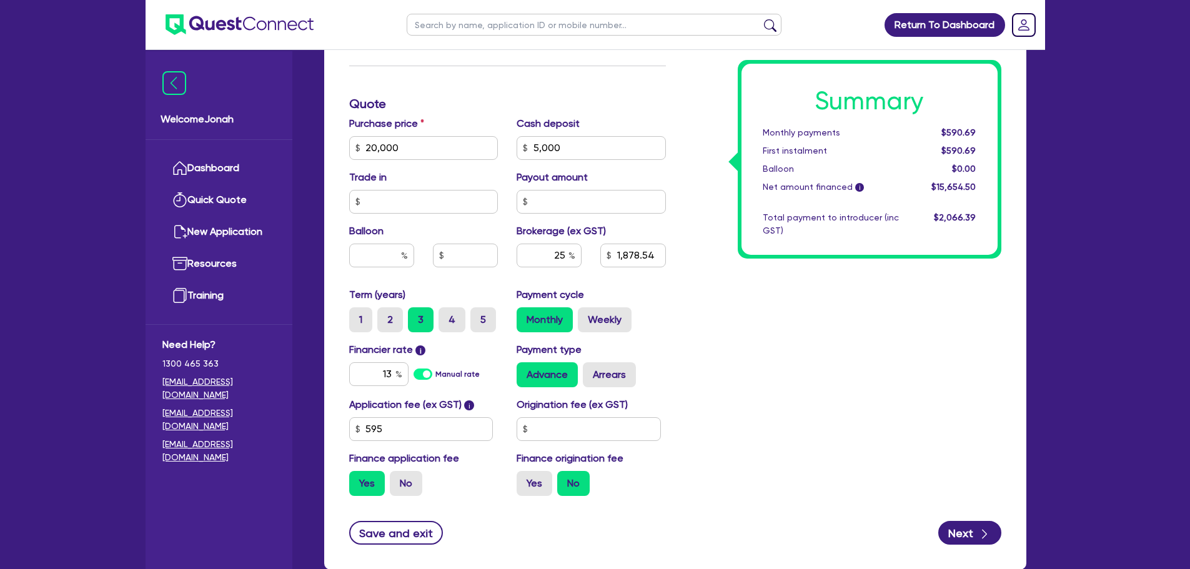
type input "5,000"
type input "1,878.54"
click at [757, 331] on div "Summary Monthly payments $590.69 First instalment $590.69 Balloon $0.00 Net amo…" at bounding box center [842, 104] width 335 height 804
type input "20,000"
type input "5,000"
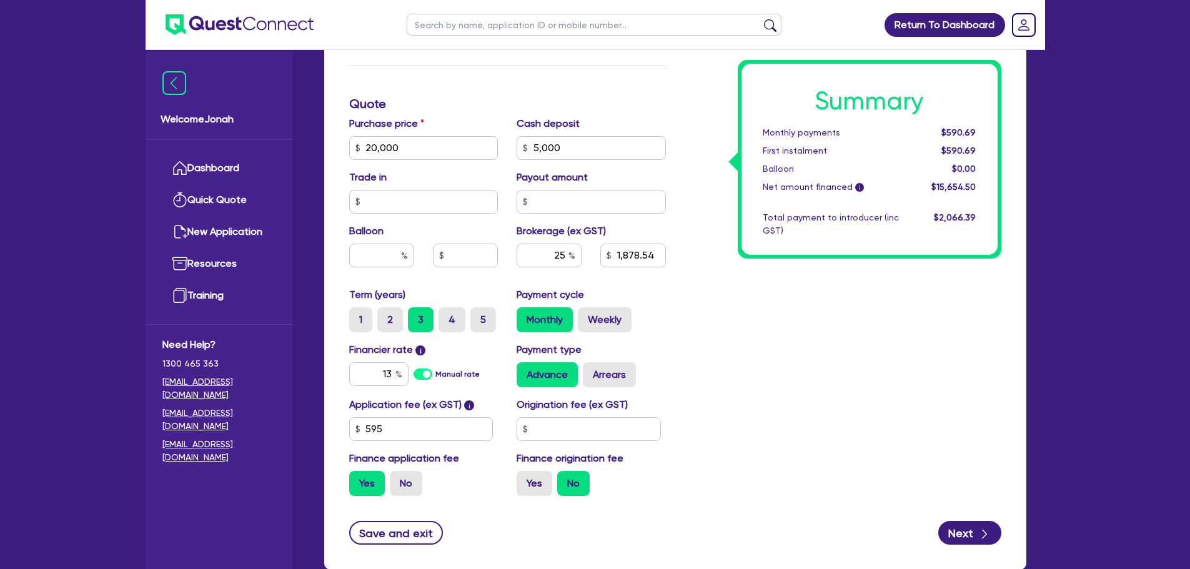
type input "3,913.63"
drag, startPoint x: 549, startPoint y: 256, endPoint x: 575, endPoint y: 252, distance: 25.9
click at [575, 252] on div "25" at bounding box center [549, 256] width 65 height 24
type input "20,000"
type input "5,000"
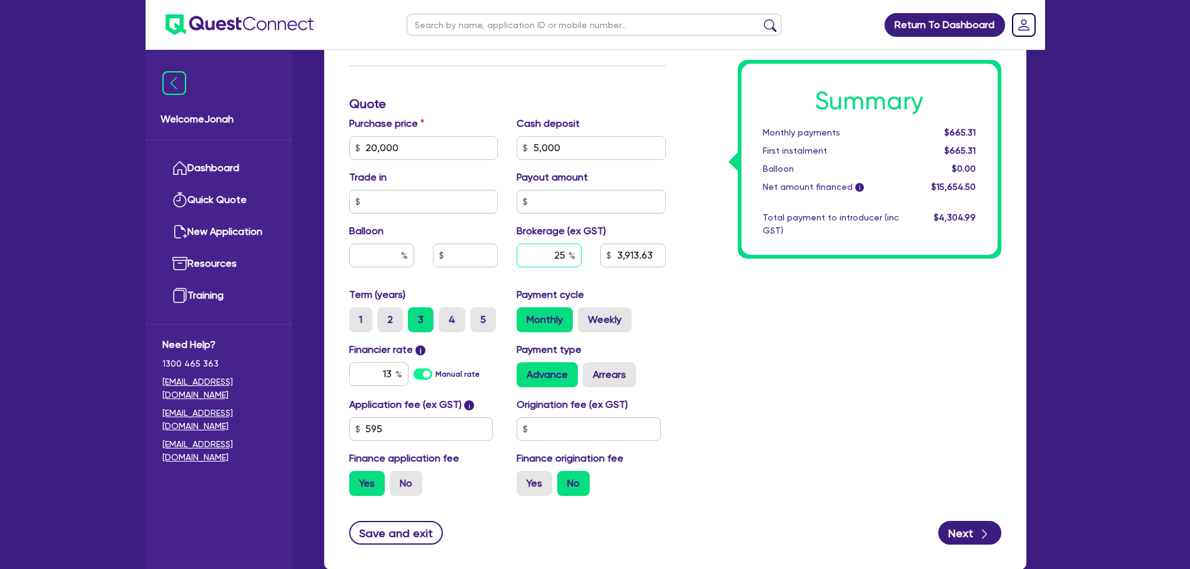
type input "6"
type input "3,913.63"
type input "6"
type input "20,000"
type input "5,000"
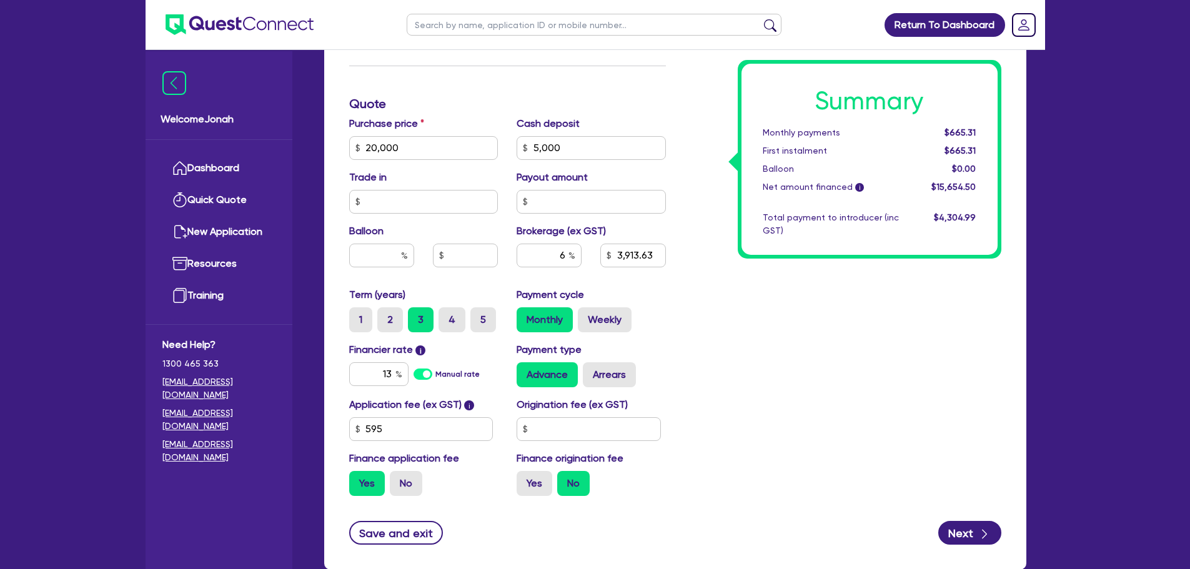
type input "3,913.63"
click at [697, 297] on div "Summary Monthly payments Calculating... First instalment Calculating... Balloon…" at bounding box center [842, 104] width 335 height 804
type input "20,000"
type input "5,000"
type input "939.27"
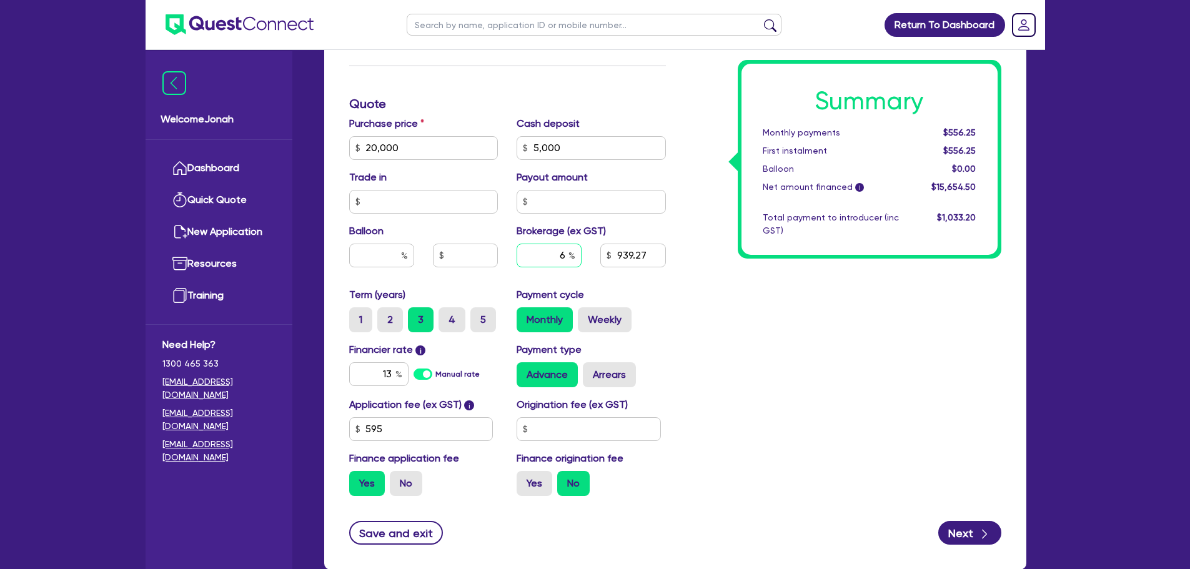
click at [566, 262] on input "6" at bounding box center [549, 256] width 65 height 24
type input "20,000"
type input "5,000"
type input "8"
type input "20,000"
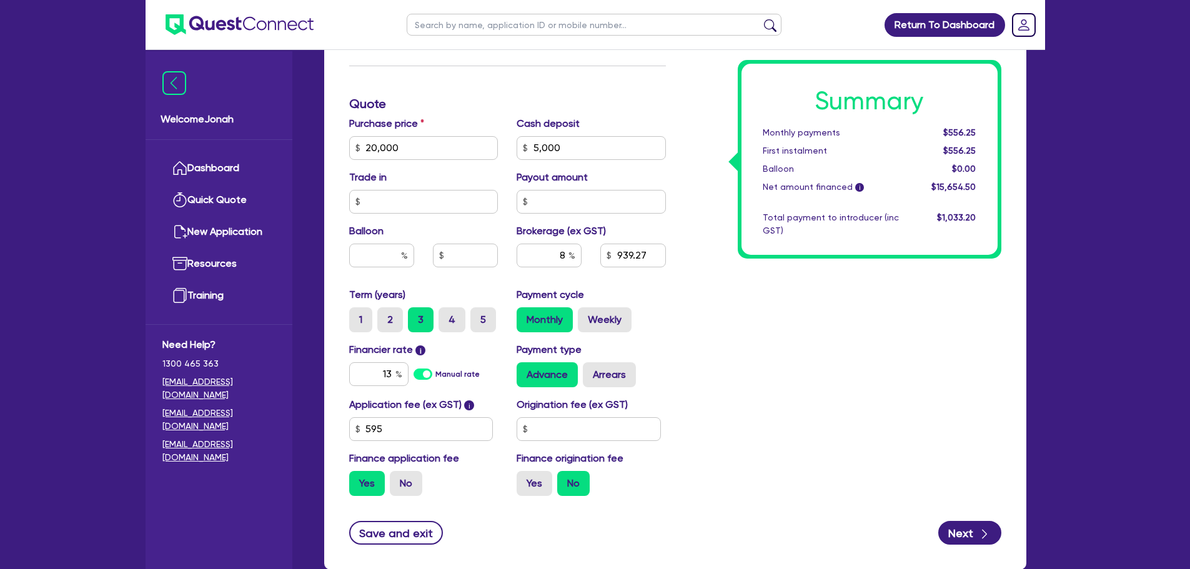
type input "5,000"
type input "20,000"
type input "5,000"
type input "1,252.36"
click at [713, 302] on div "Summary Monthly payments $556.25 First instalment $556.25 Balloon $0.00 Net amo…" at bounding box center [842, 104] width 335 height 804
